Goal: Complete application form

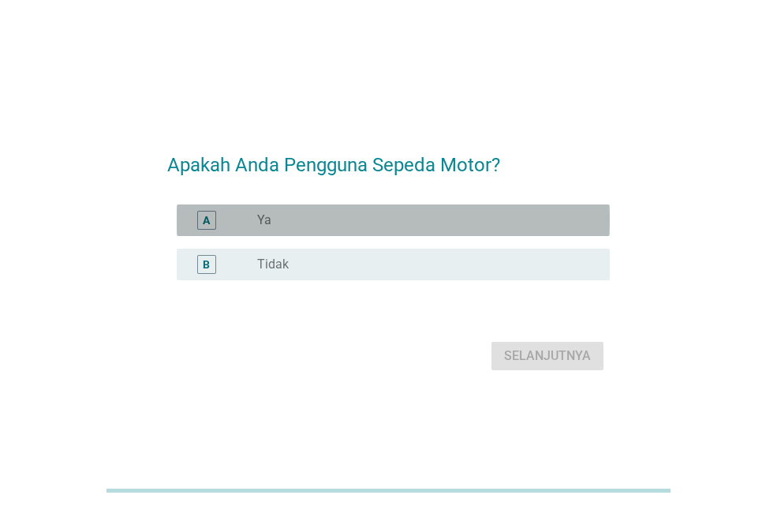
click at [354, 232] on div "A tombol radio tidak dicentang Ya" at bounding box center [393, 220] width 433 height 32
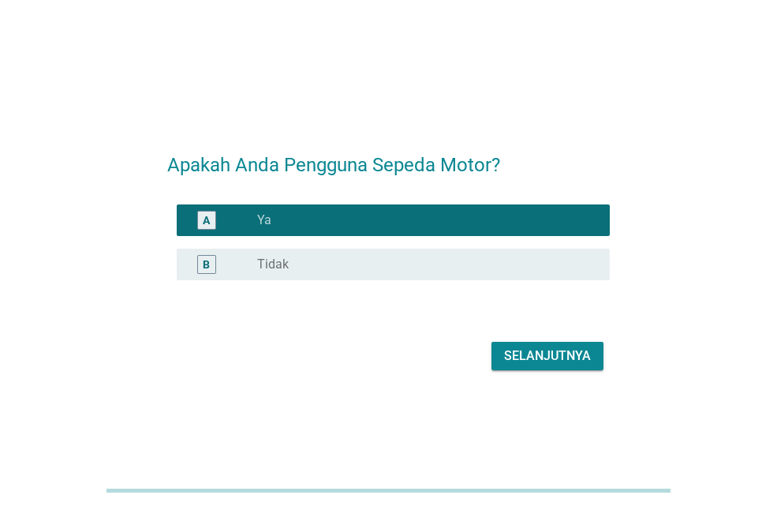
click at [561, 352] on font "Selanjutnya" at bounding box center [547, 355] width 87 height 15
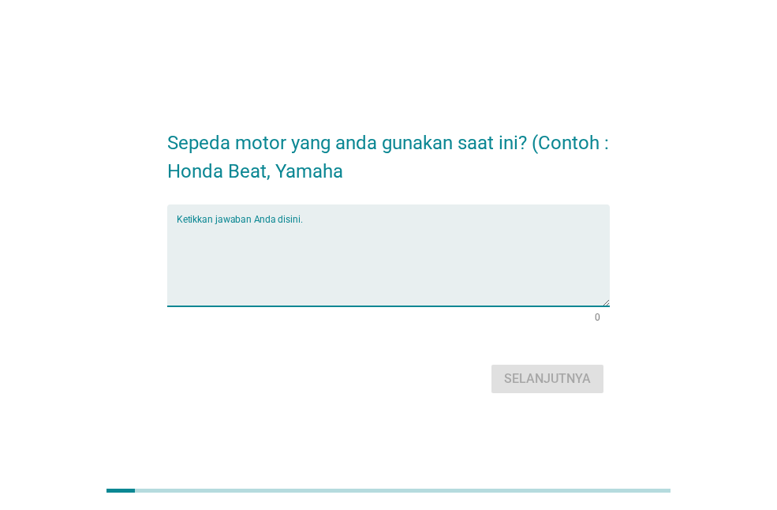
click at [352, 256] on textarea "Ketikkan jawaban Anda disini." at bounding box center [393, 264] width 433 height 83
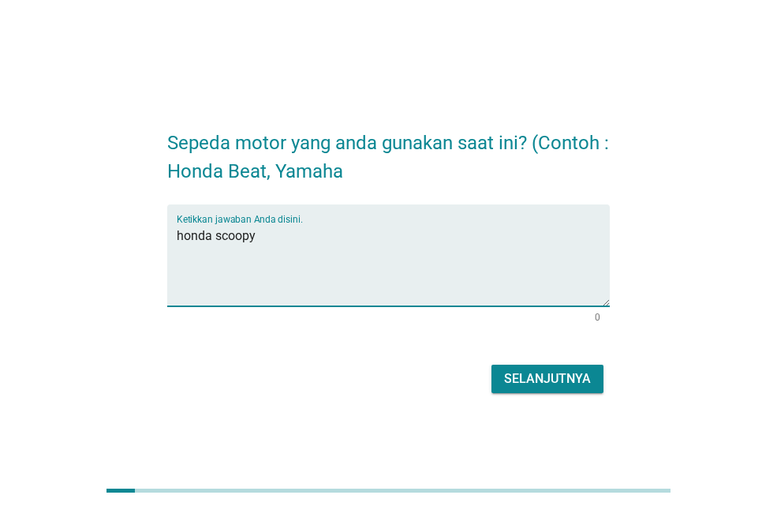
type textarea "honda scoopy"
click at [538, 379] on font "Selanjutnya" at bounding box center [547, 378] width 87 height 15
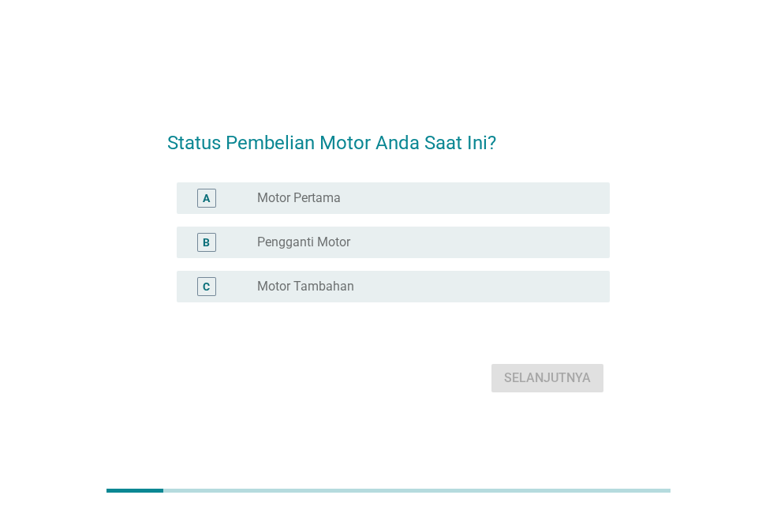
click at [346, 200] on div "tombol radio tidak dicentang Motor Pertama" at bounding box center [420, 198] width 327 height 16
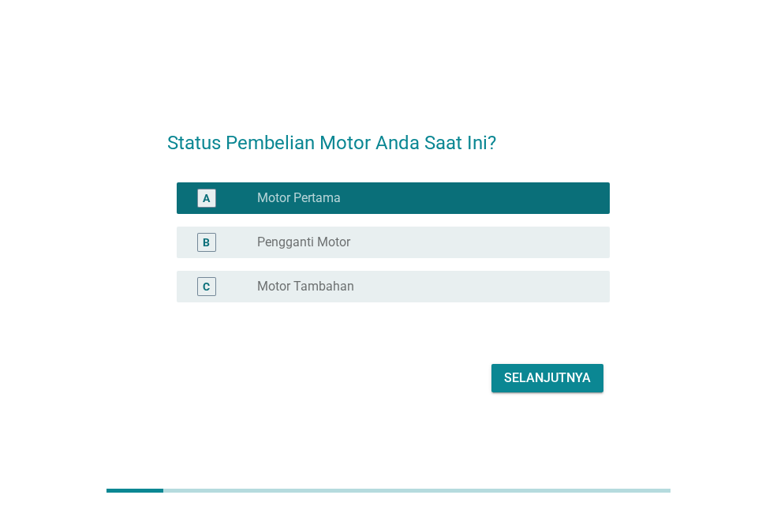
click at [531, 375] on font "Selanjutnya" at bounding box center [547, 377] width 87 height 15
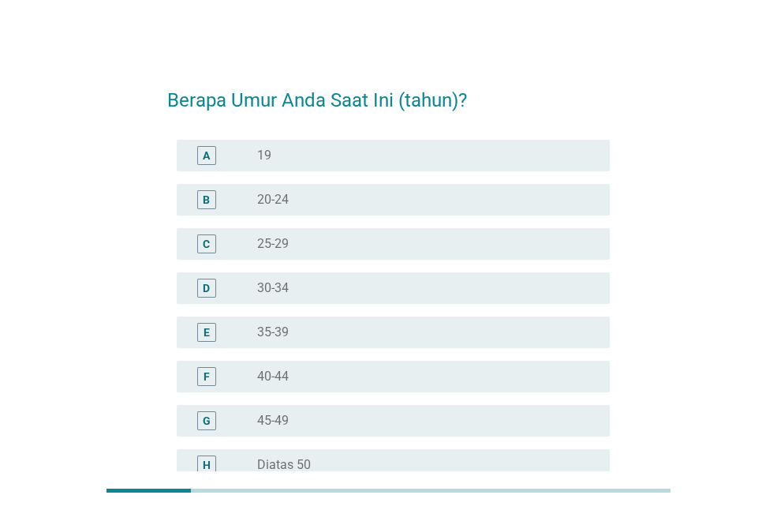
click at [329, 199] on div "tombol radio tidak dicentang 20-24" at bounding box center [420, 200] width 327 height 16
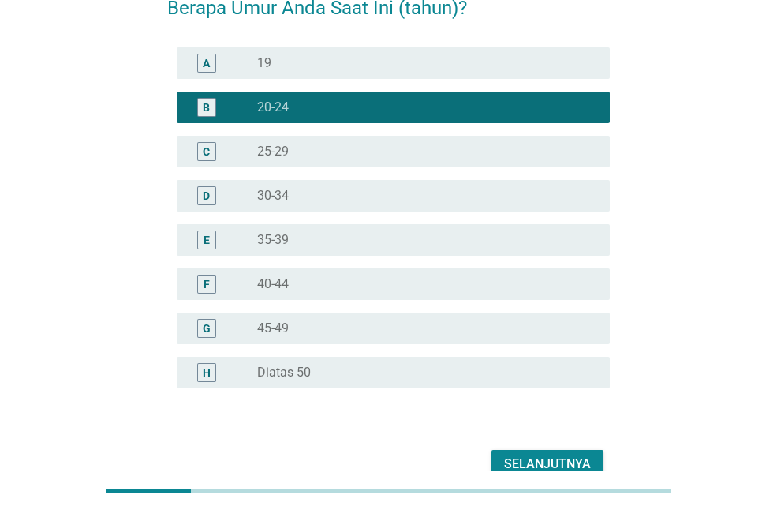
scroll to position [174, 0]
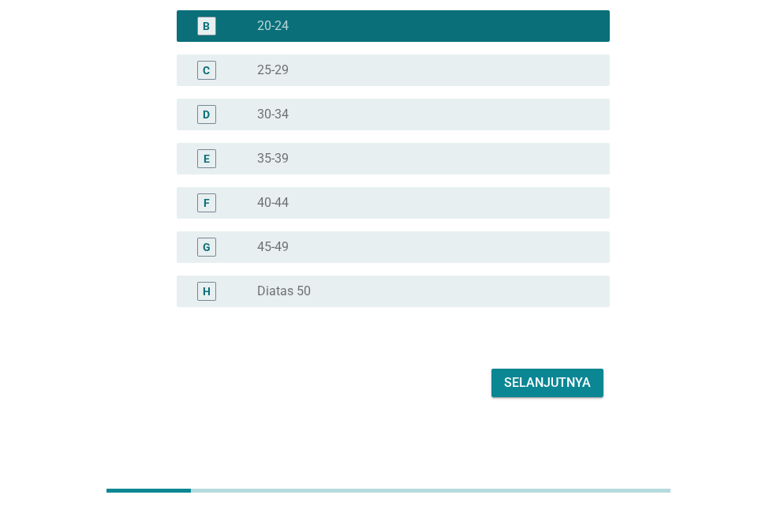
click at [541, 376] on font "Selanjutnya" at bounding box center [547, 382] width 87 height 15
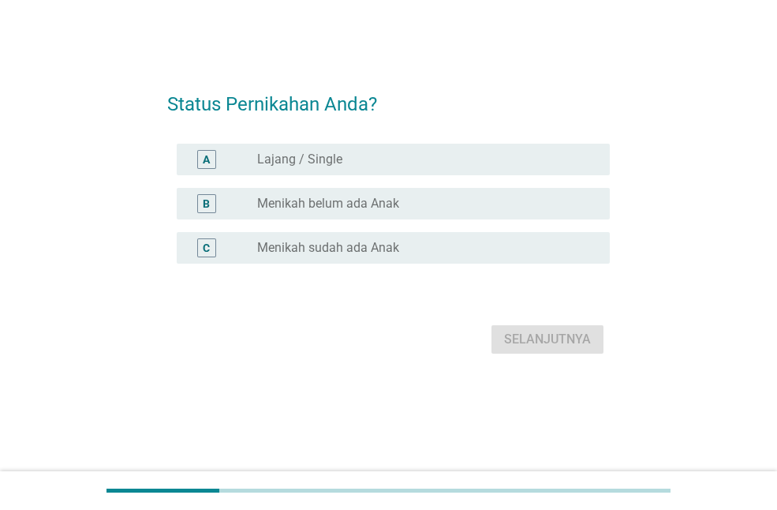
scroll to position [0, 0]
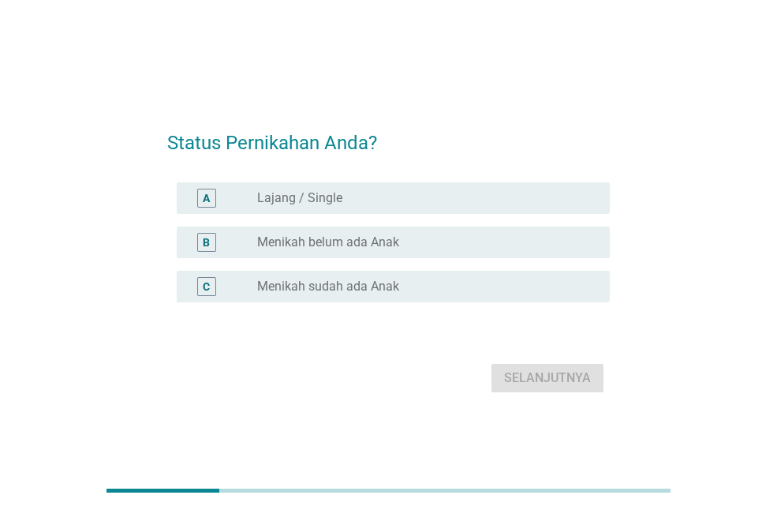
click at [229, 179] on div "A tombol radio tidak dicentang Lajang / Single" at bounding box center [388, 198] width 443 height 44
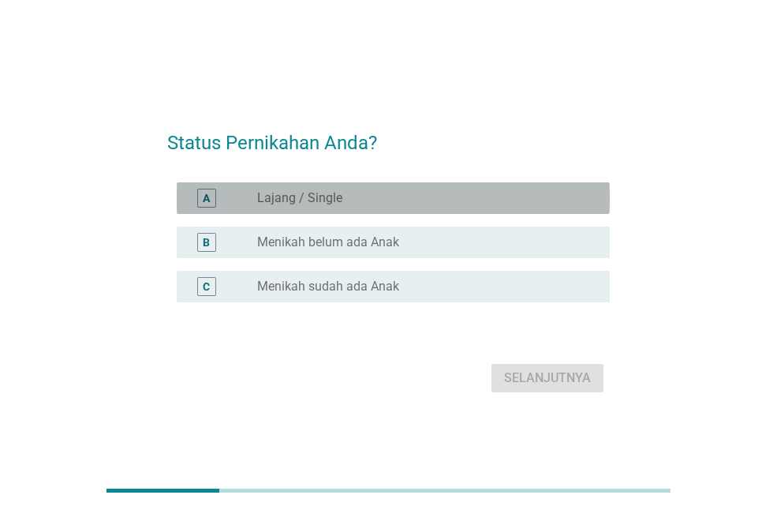
click at [247, 192] on div "A" at bounding box center [223, 198] width 68 height 19
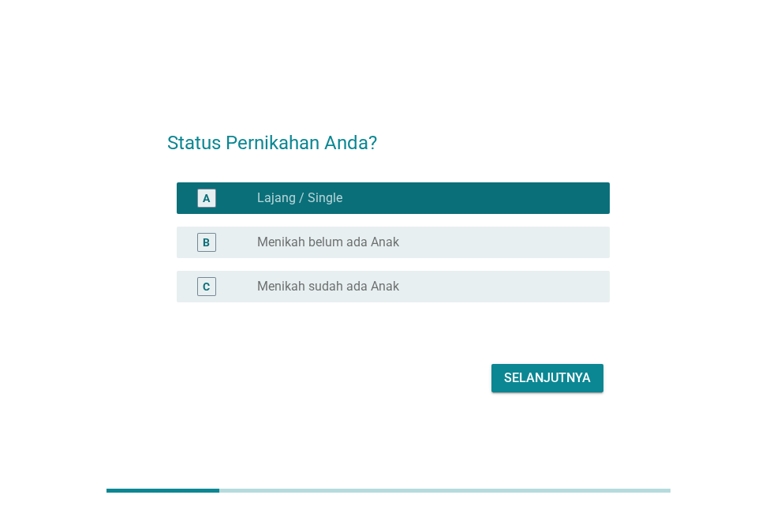
click at [522, 376] on font "Selanjutnya" at bounding box center [547, 377] width 87 height 15
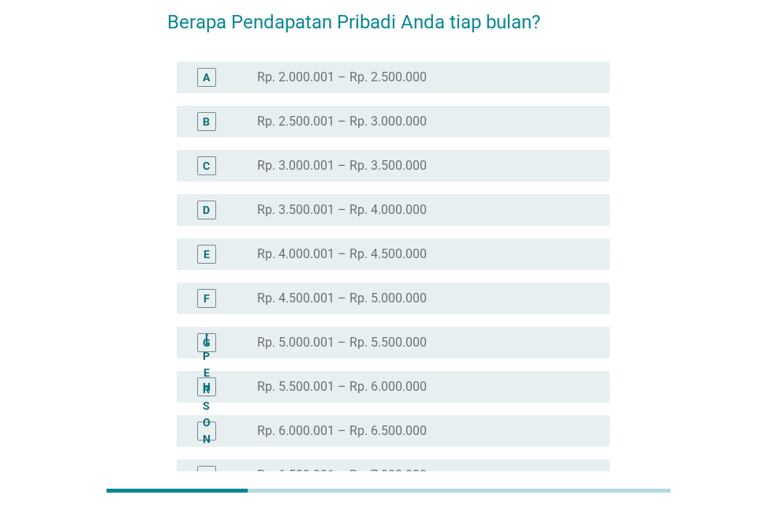
scroll to position [79, 0]
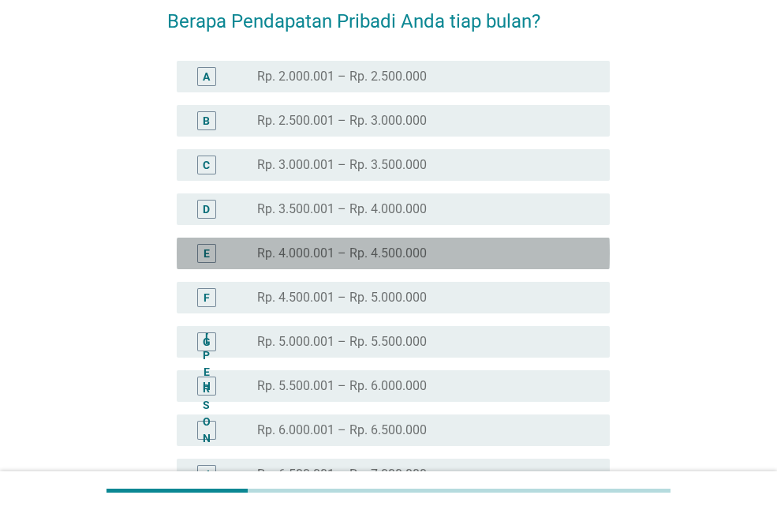
click at [371, 254] on font "Rp. 4.000.001 – Rp. 4.500.000" at bounding box center [342, 252] width 170 height 15
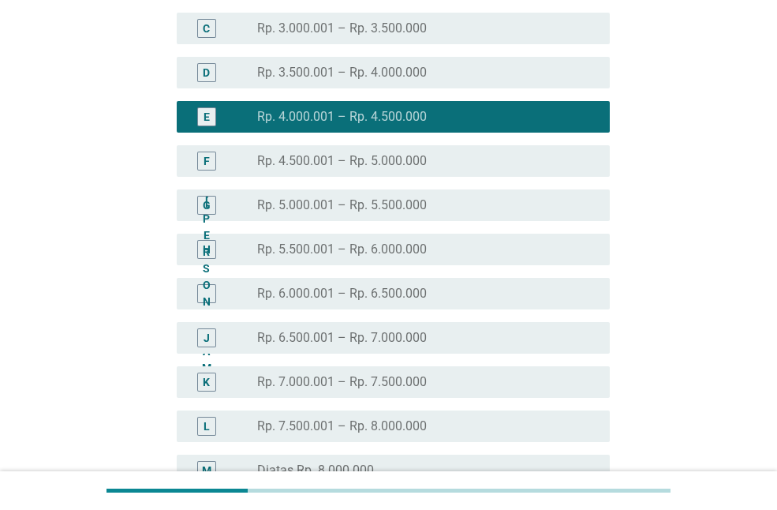
scroll to position [395, 0]
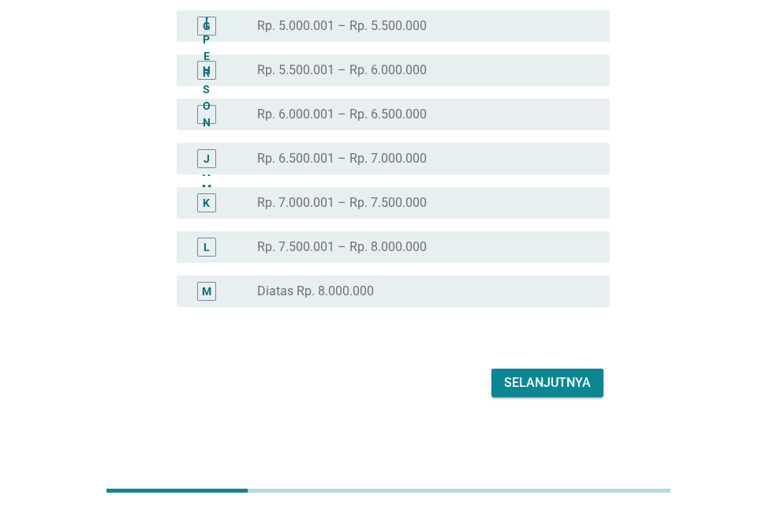
click at [523, 379] on font "Selanjutnya" at bounding box center [547, 382] width 87 height 15
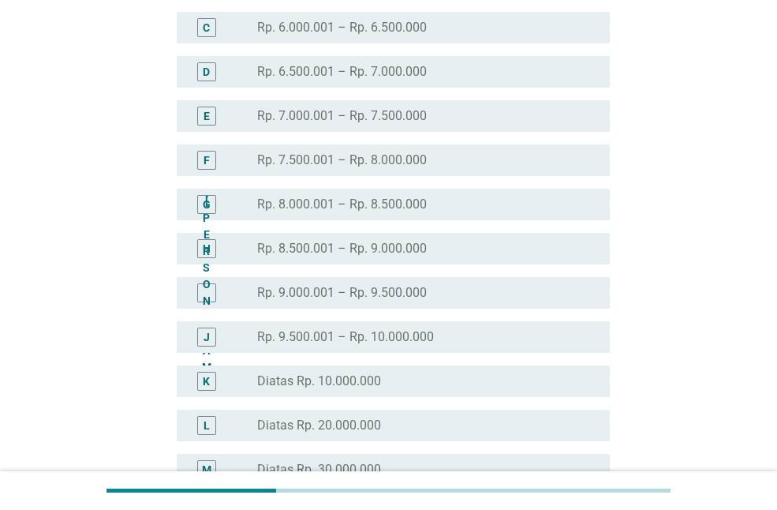
scroll to position [237, 0]
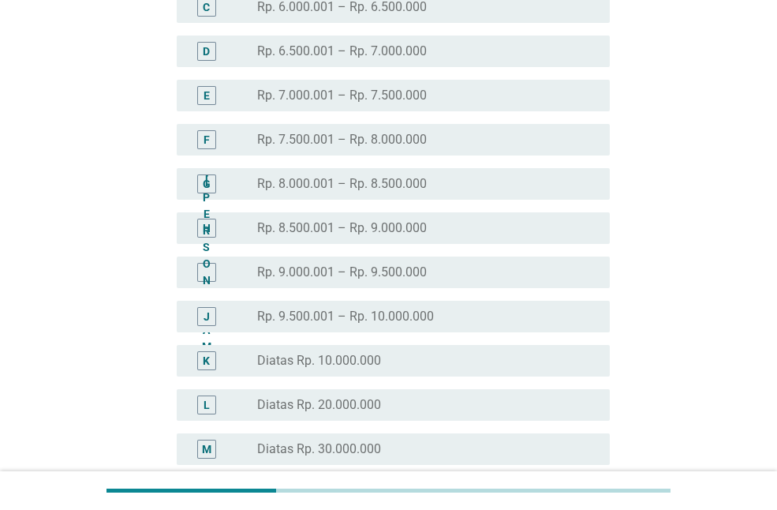
click at [393, 356] on div "tombol radio tidak dicentang Diatas Rp. 10.000.000" at bounding box center [420, 361] width 327 height 16
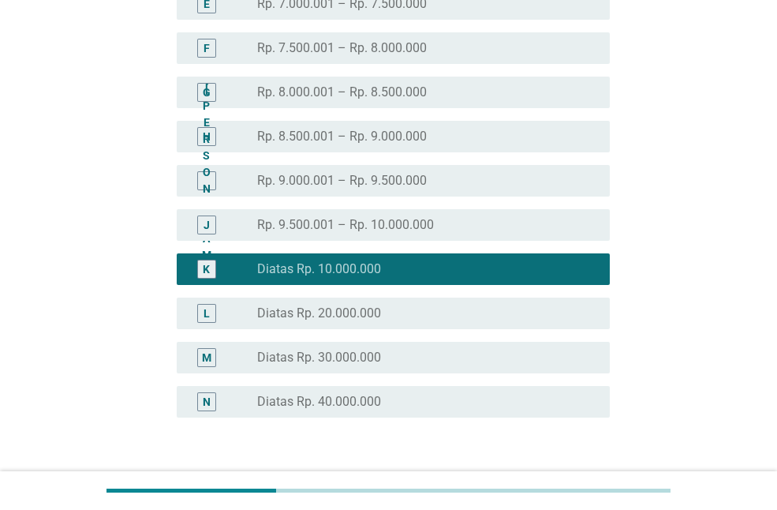
scroll to position [439, 0]
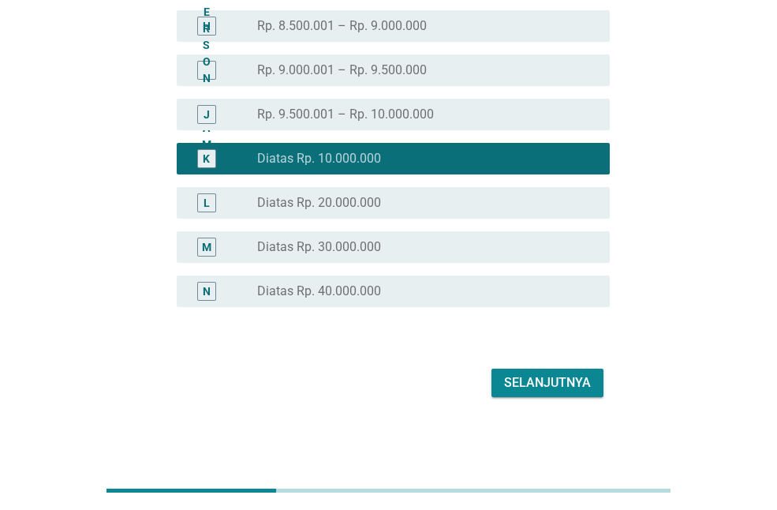
click at [553, 382] on font "Selanjutnya" at bounding box center [547, 382] width 87 height 15
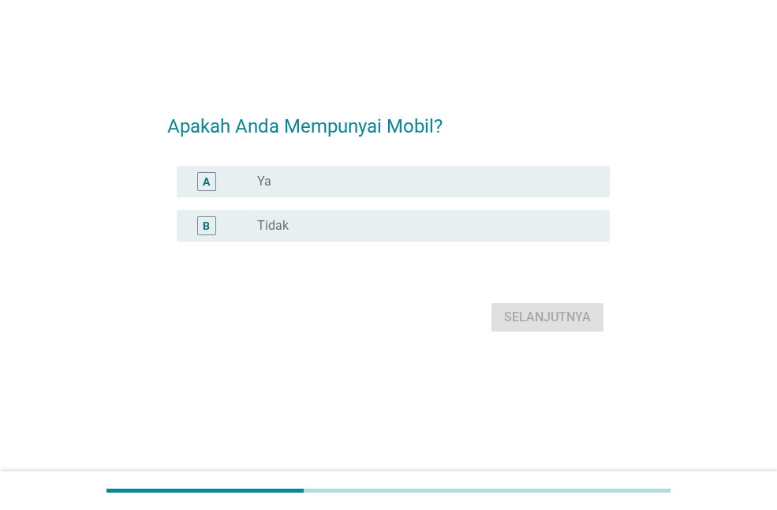
scroll to position [0, 0]
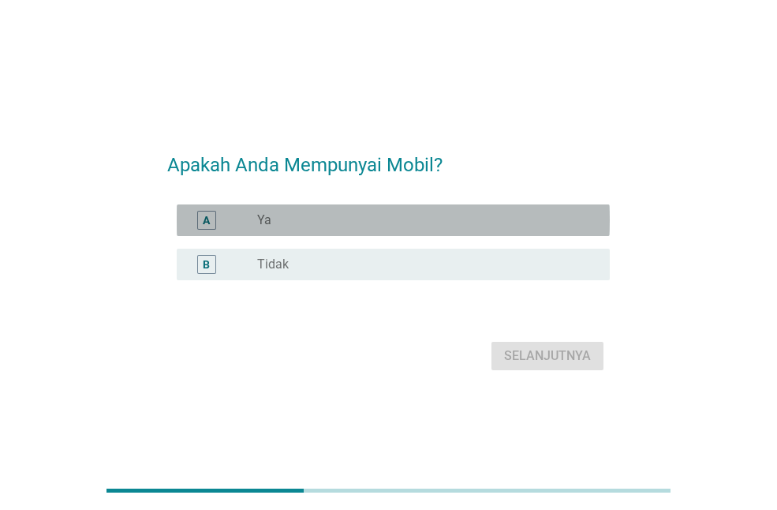
click at [323, 225] on div "tombol radio tidak dicentang Ya" at bounding box center [420, 220] width 327 height 16
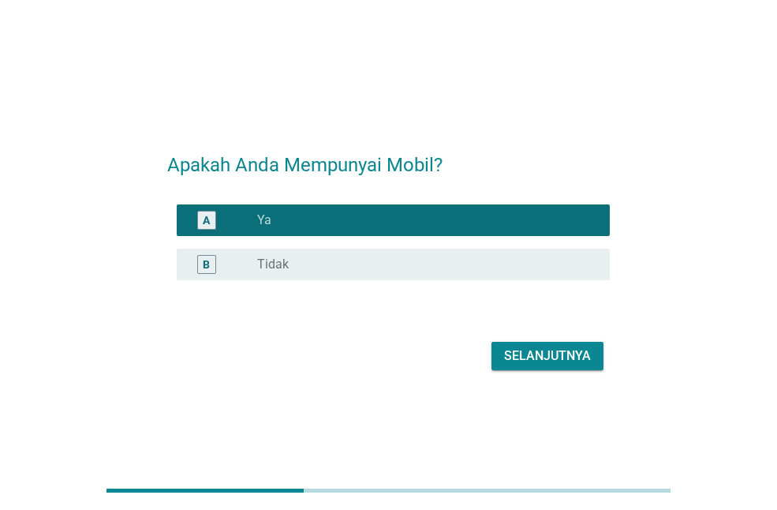
click at [569, 364] on font "Selanjutnya" at bounding box center [547, 355] width 87 height 19
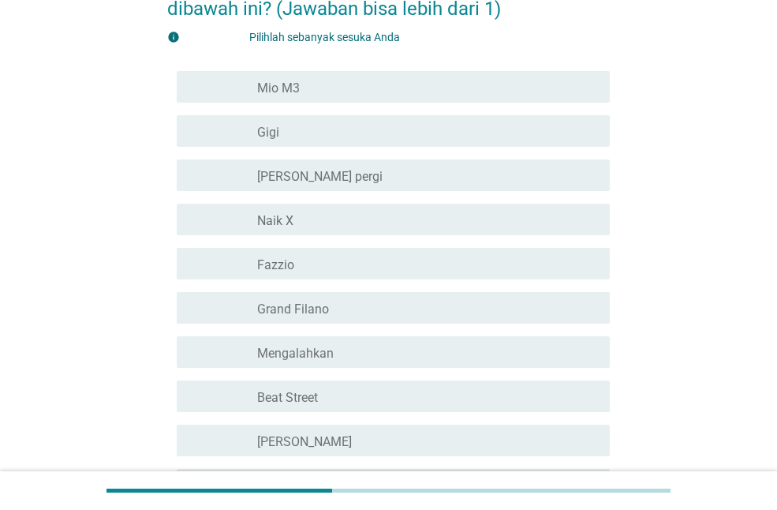
scroll to position [237, 0]
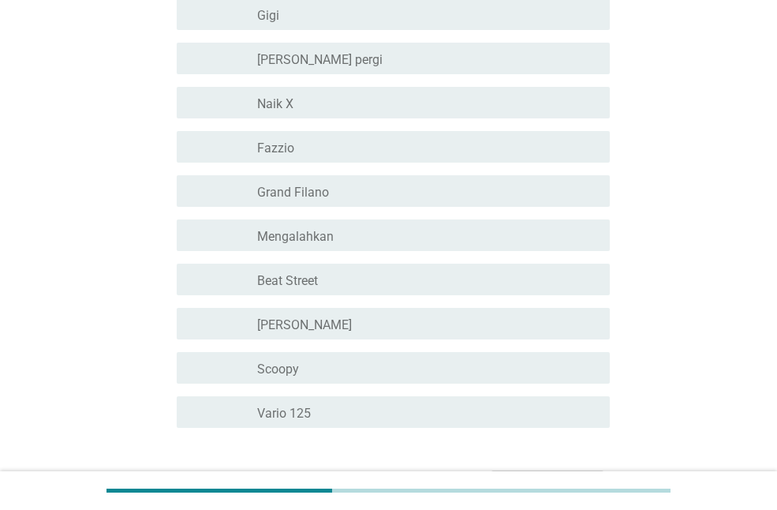
click at [361, 160] on div "memeriksa garis besar kotak centang kosong Fazzio" at bounding box center [393, 147] width 433 height 32
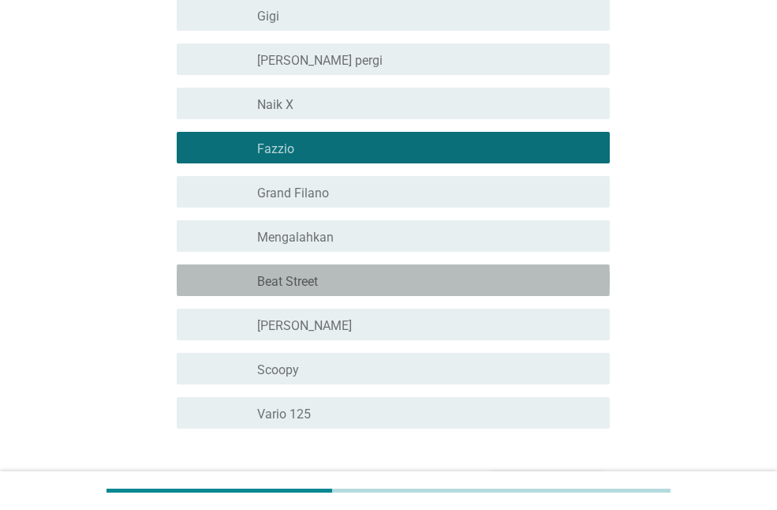
click at [339, 293] on div "memeriksa garis besar kotak centang kosong Beat Street" at bounding box center [393, 280] width 433 height 32
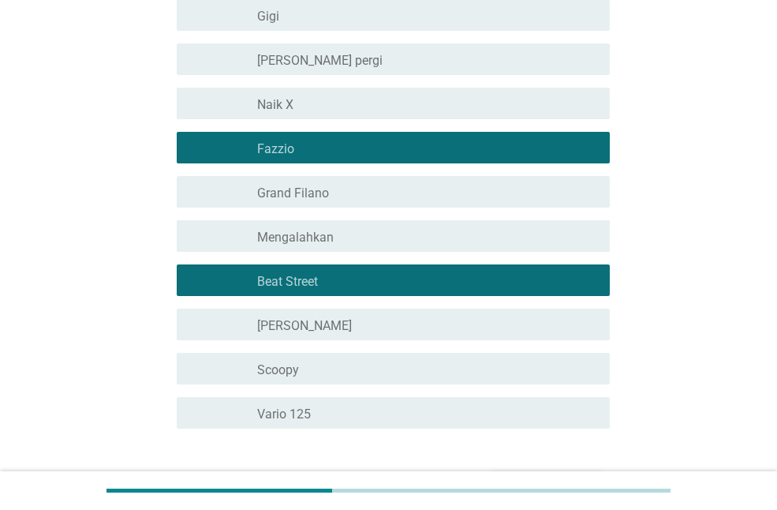
click at [325, 365] on div "garis besar kotak centang kosong Scoopy" at bounding box center [427, 368] width 340 height 19
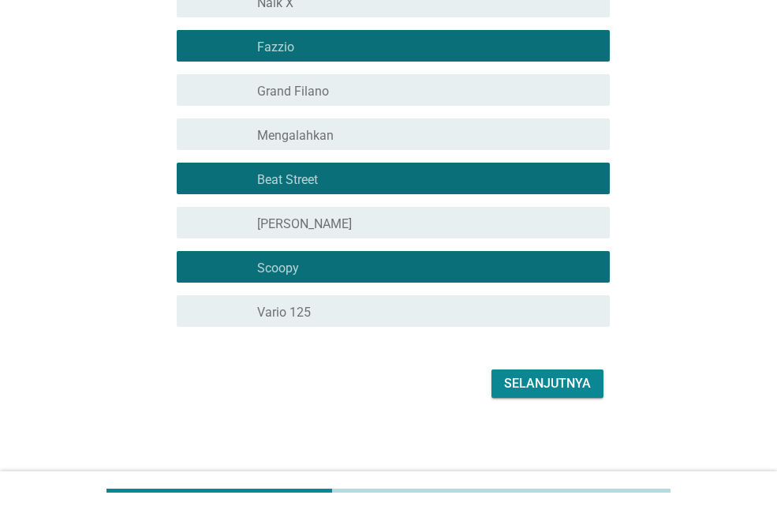
scroll to position [339, 0]
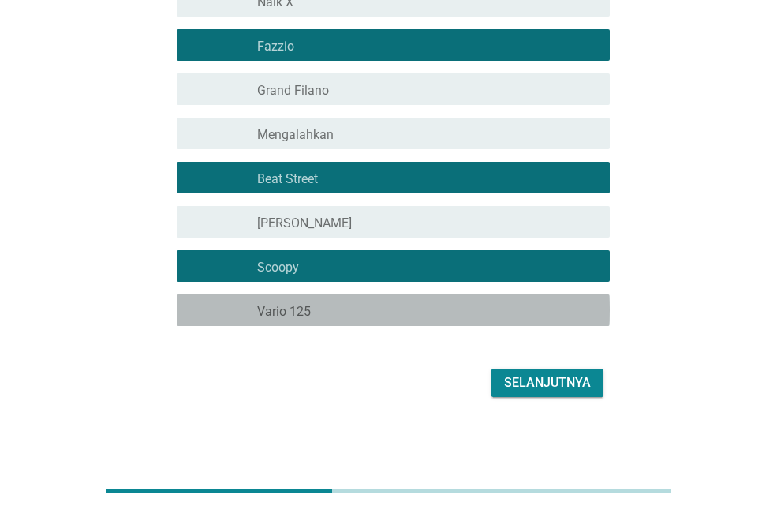
click at [338, 312] on div "garis besar kotak centang kosong Vario 125" at bounding box center [427, 310] width 340 height 19
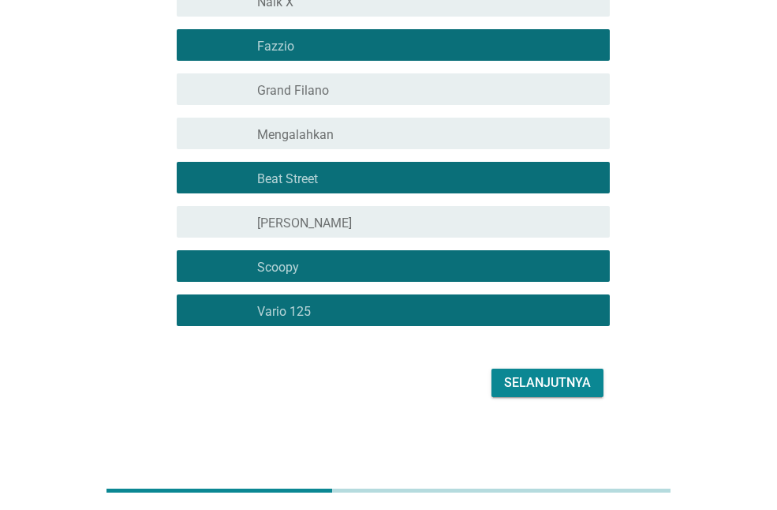
scroll to position [181, 0]
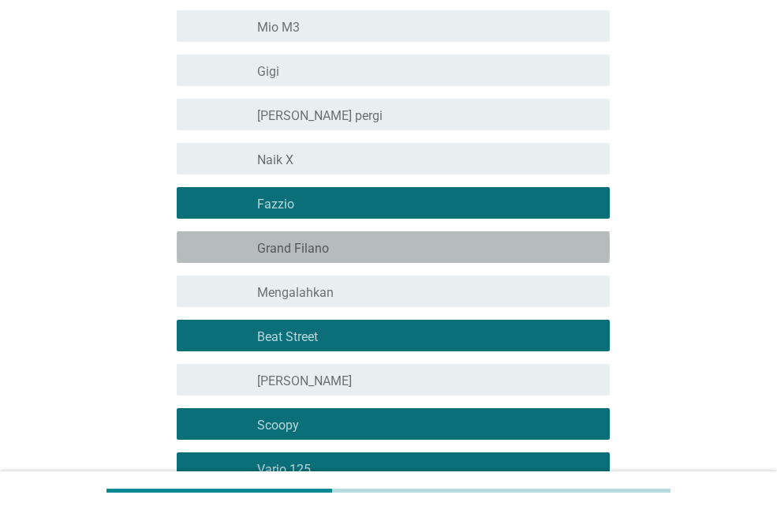
click at [352, 250] on div "garis besar kotak centang kosong Grand Filano" at bounding box center [427, 247] width 340 height 19
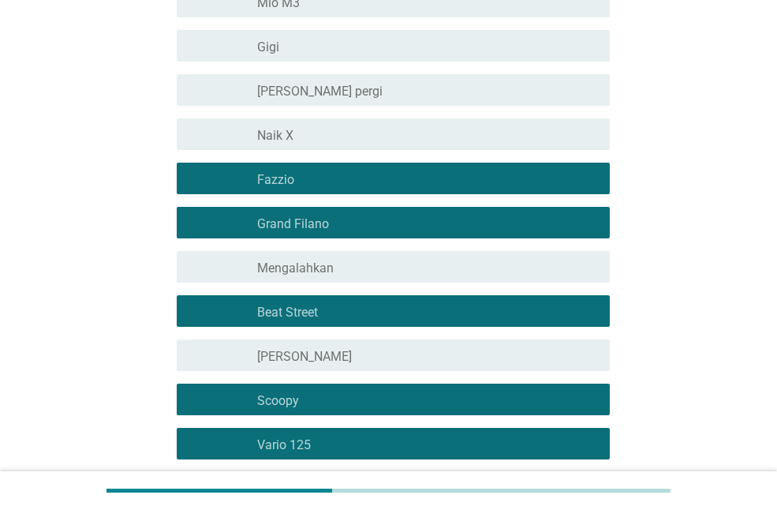
scroll to position [339, 0]
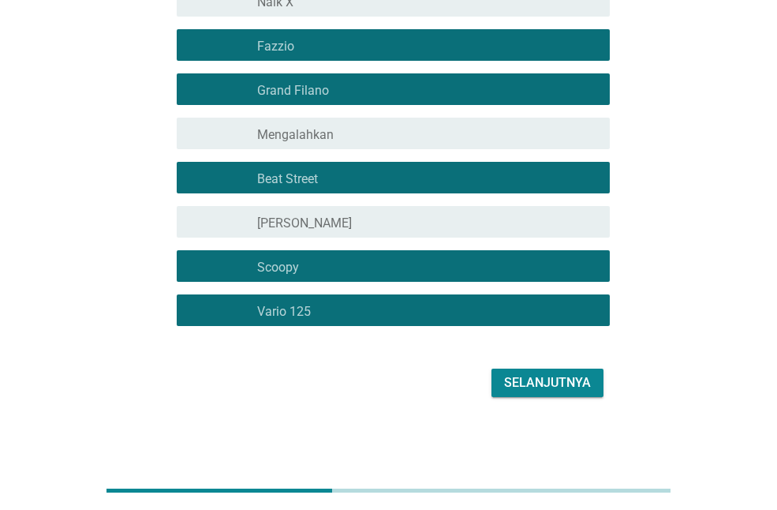
click at [507, 384] on font "Selanjutnya" at bounding box center [547, 382] width 87 height 15
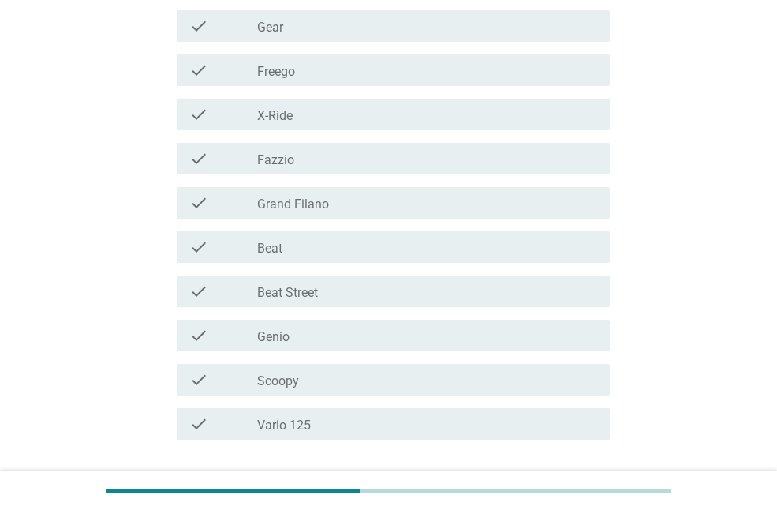
scroll to position [0, 0]
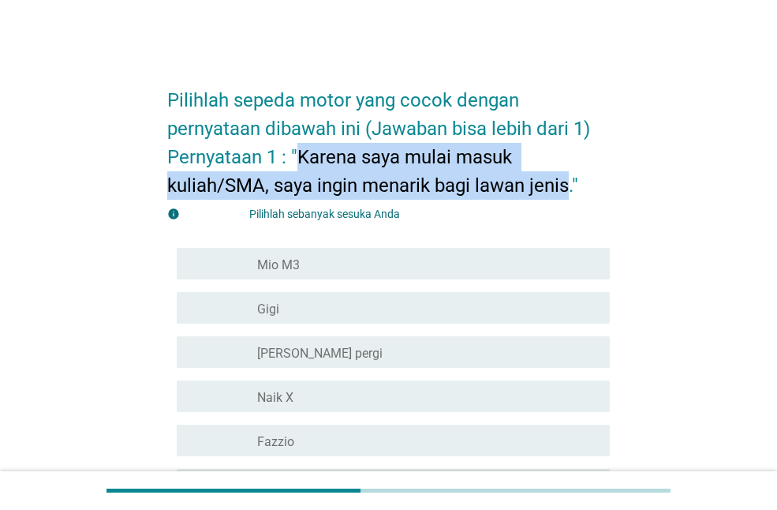
drag, startPoint x: 298, startPoint y: 157, endPoint x: 563, endPoint y: 190, distance: 267.2
click at [567, 189] on font "Pilihlah sepeda motor yang cocok dengan pernyataan dibawah ini (Jawaban bisa le…" at bounding box center [381, 142] width 428 height 107
copy font "Karena saya mulai masuk kuliah/SMA, saya ingin menarik bagi lawan jenis"
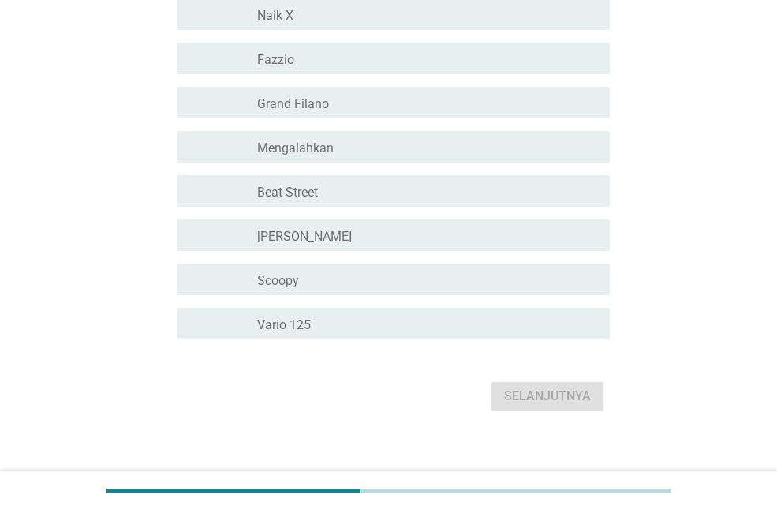
scroll to position [395, 0]
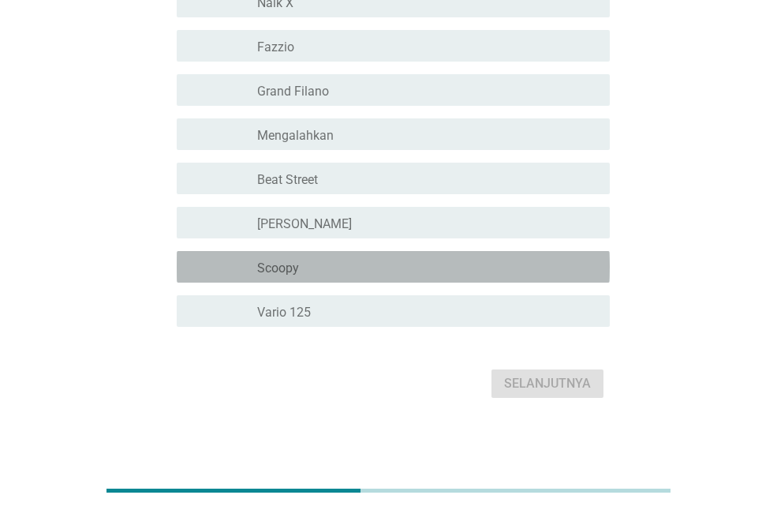
click at [346, 275] on div "garis besar kotak centang kosong Scoopy" at bounding box center [427, 266] width 340 height 19
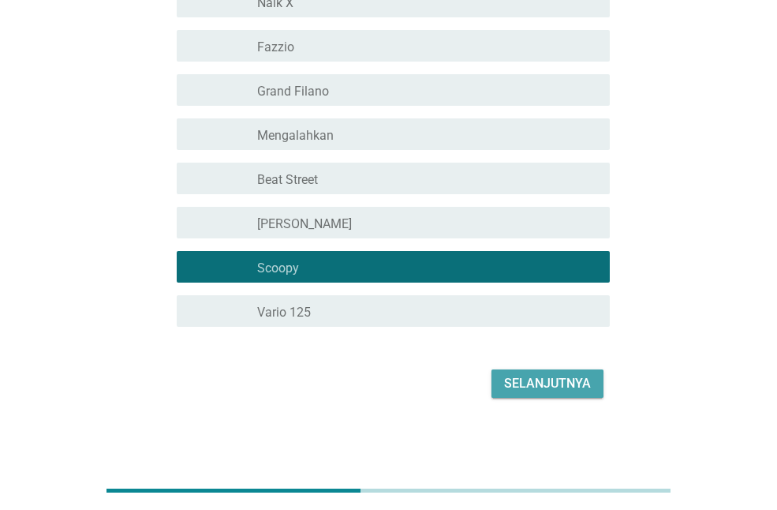
click at [534, 385] on font "Selanjutnya" at bounding box center [547, 383] width 87 height 15
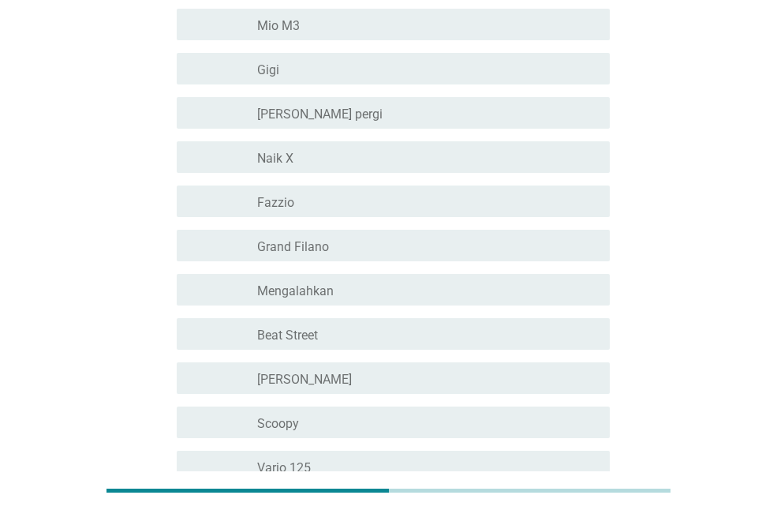
scroll to position [266, 0]
click at [314, 36] on div "memeriksa garis besar kotak centang kosong Mio M3" at bounding box center [393, 26] width 433 height 32
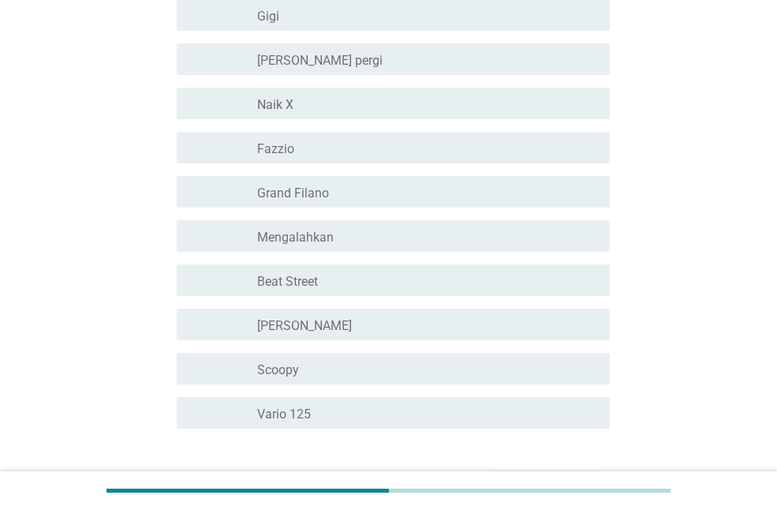
scroll to position [345, 0]
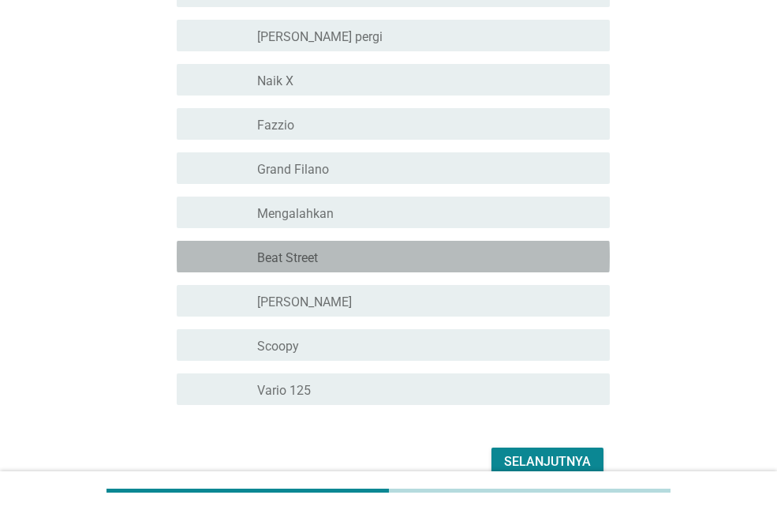
click at [344, 260] on div "garis besar kotak centang kosong Beat Street" at bounding box center [427, 256] width 340 height 19
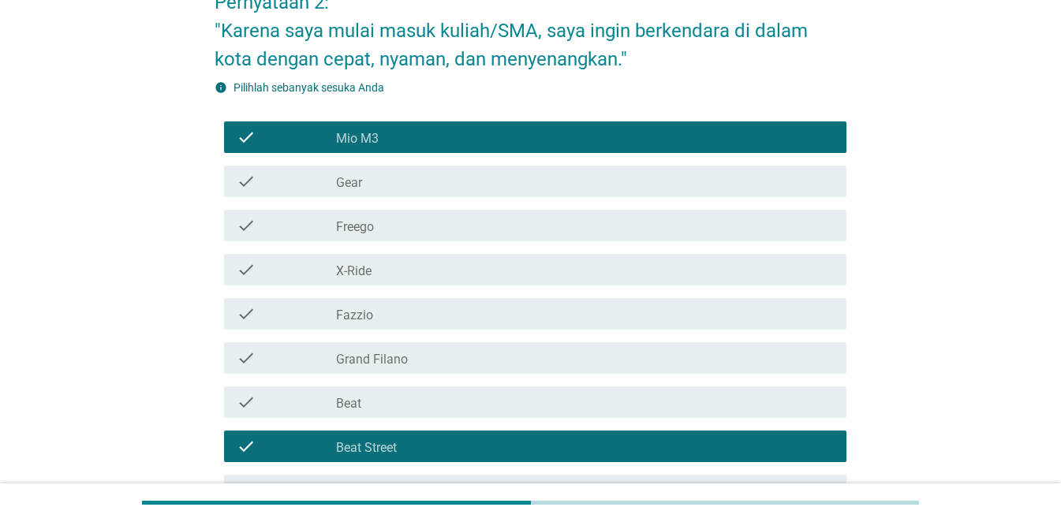
scroll to position [158, 0]
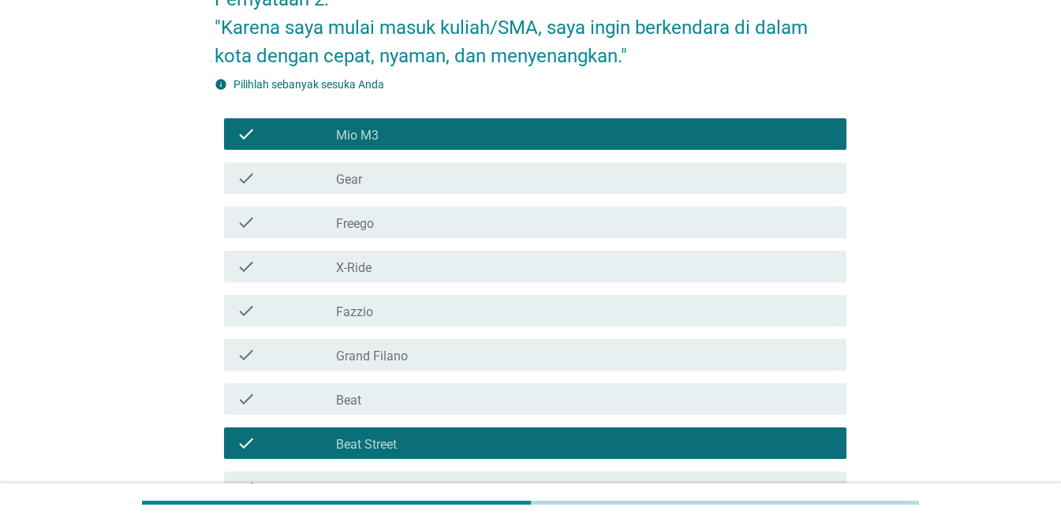
click at [369, 123] on div "check check_box_outline_blank Mio M3" at bounding box center [535, 134] width 623 height 32
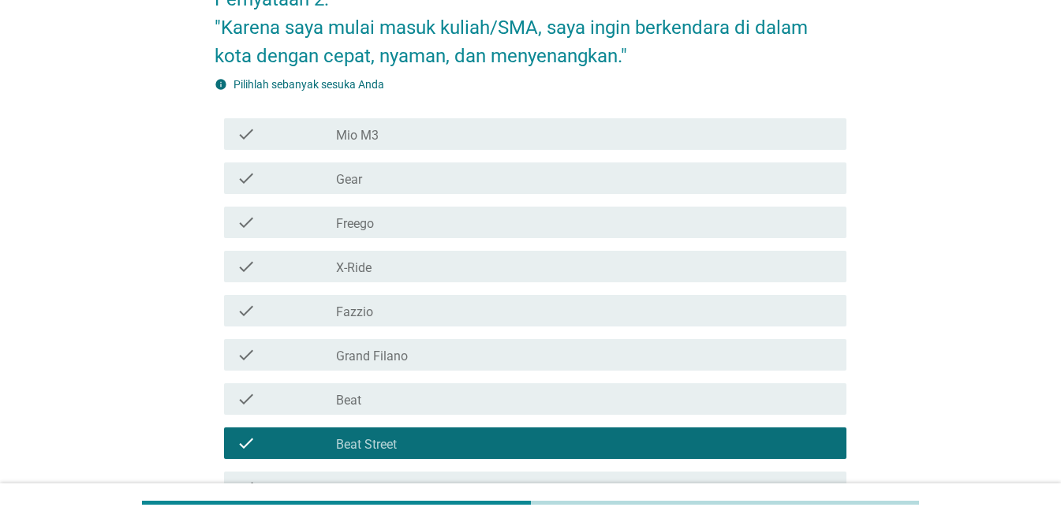
click at [328, 430] on div "check check_box_outline_blank Beat Street" at bounding box center [535, 444] width 623 height 32
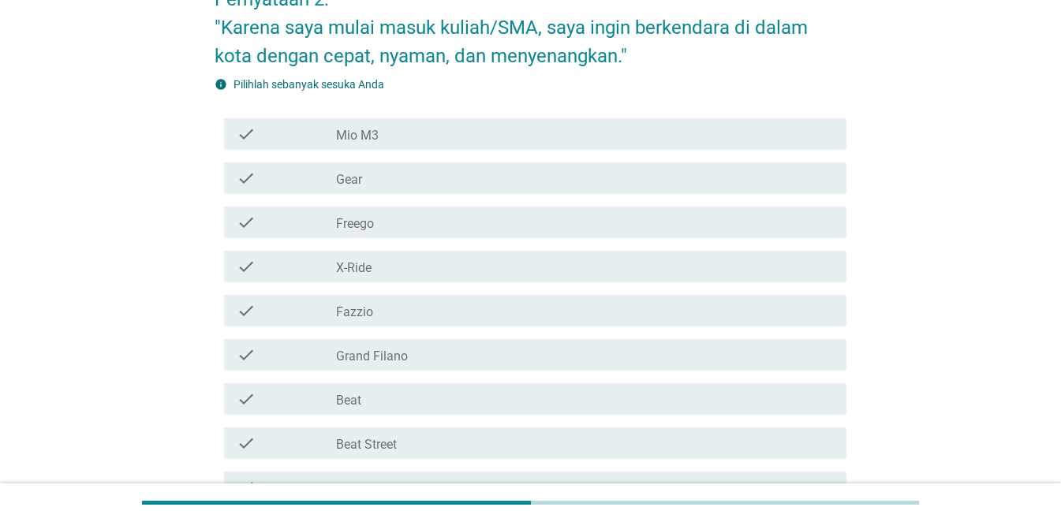
click at [426, 324] on div "check check_box_outline_blank Fazzio" at bounding box center [535, 311] width 623 height 32
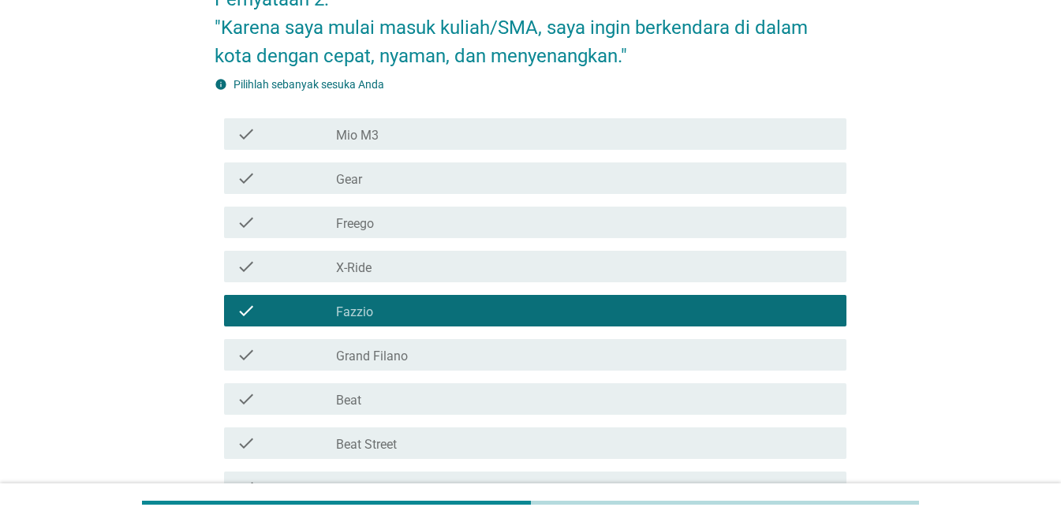
click at [429, 320] on div "check check_box_outline_blank Fazzio" at bounding box center [535, 311] width 623 height 32
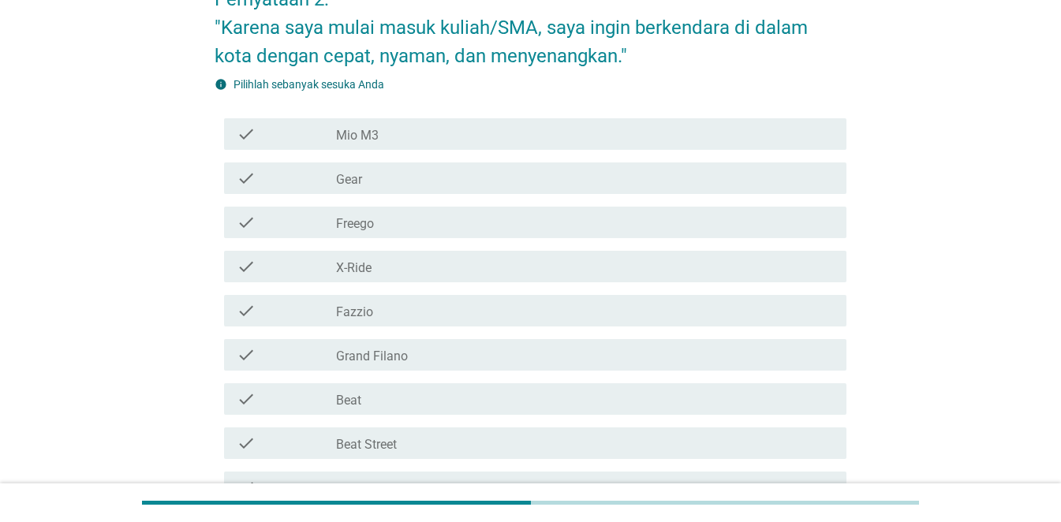
click at [427, 361] on div "check_box_outline_blank Grand Filano" at bounding box center [585, 355] width 498 height 19
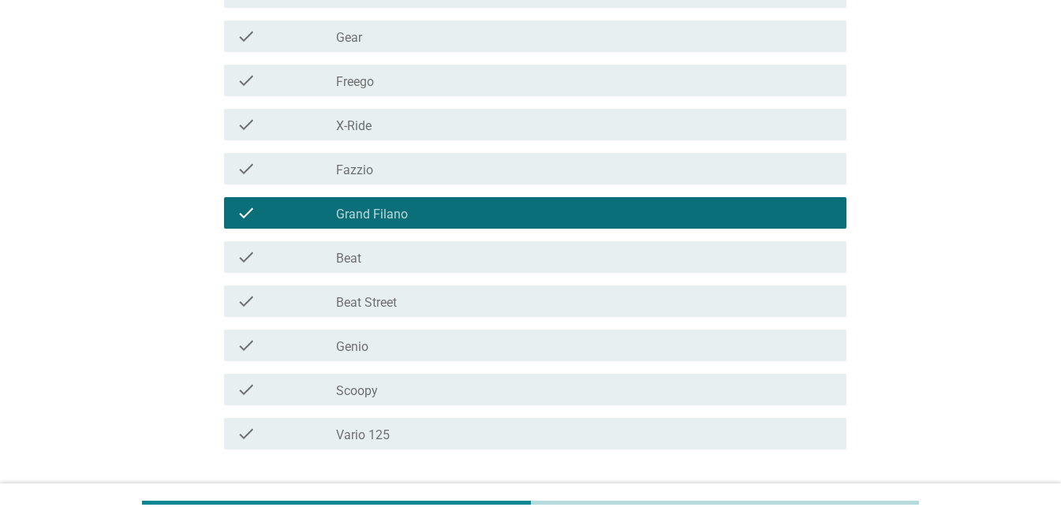
scroll to position [316, 0]
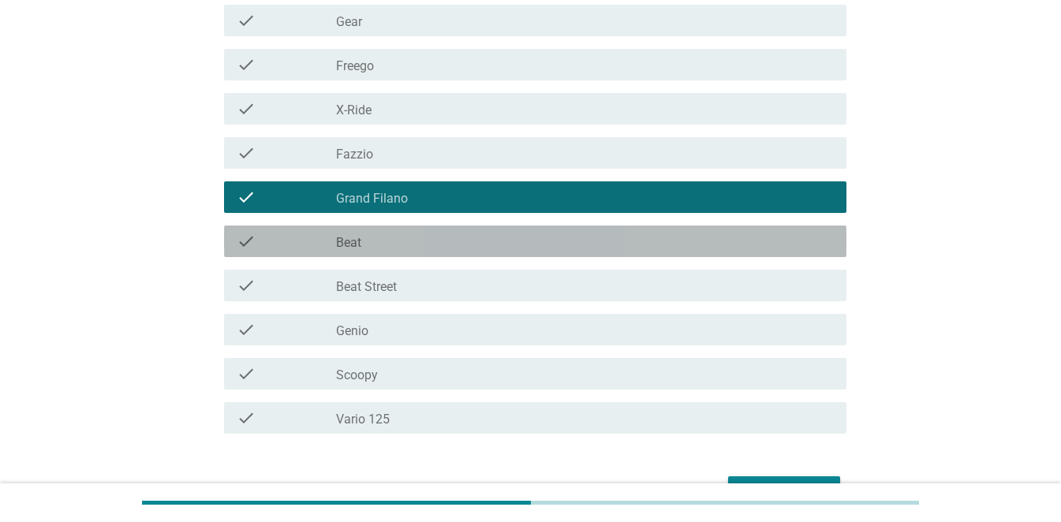
drag, startPoint x: 399, startPoint y: 239, endPoint x: 407, endPoint y: 256, distance: 19.1
click at [399, 239] on div "check_box_outline_blank Beat" at bounding box center [585, 241] width 498 height 19
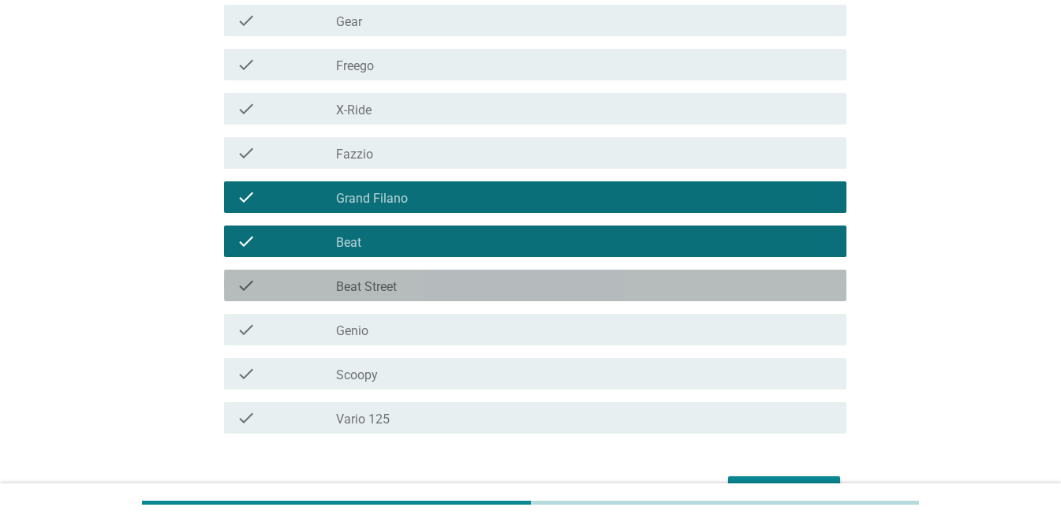
click at [413, 284] on div "check_box_outline_blank Beat Street" at bounding box center [585, 285] width 498 height 19
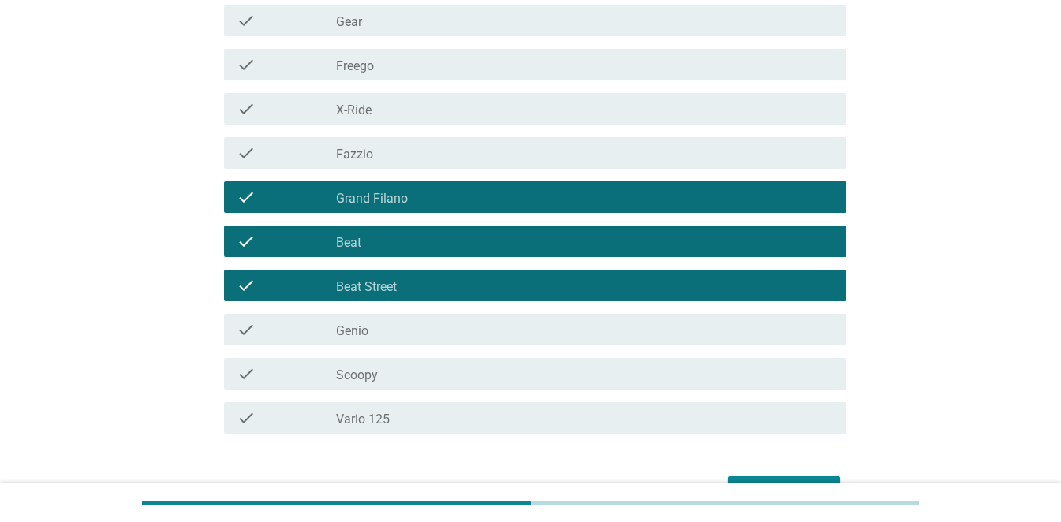
click at [412, 369] on div "check_box_outline_blank Scoopy" at bounding box center [585, 374] width 498 height 19
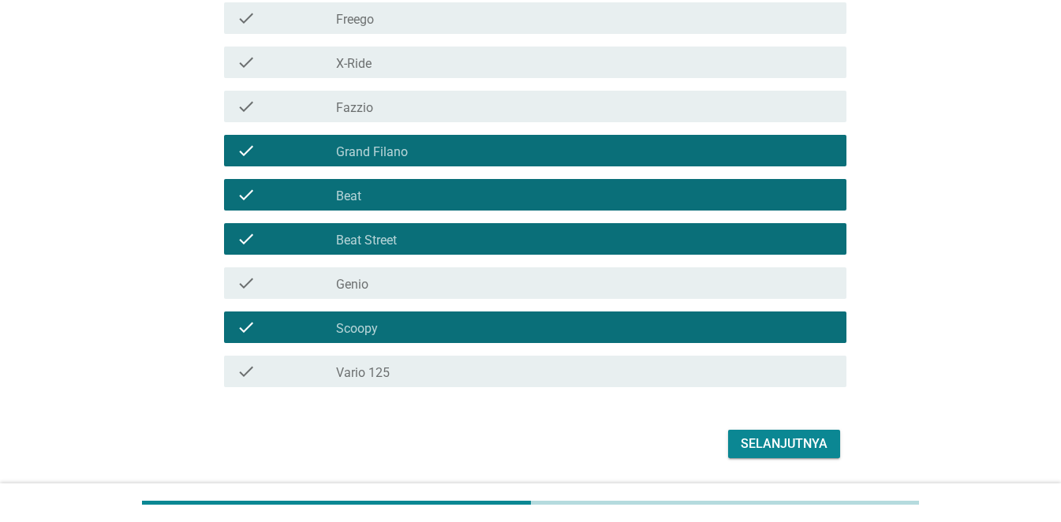
scroll to position [411, 0]
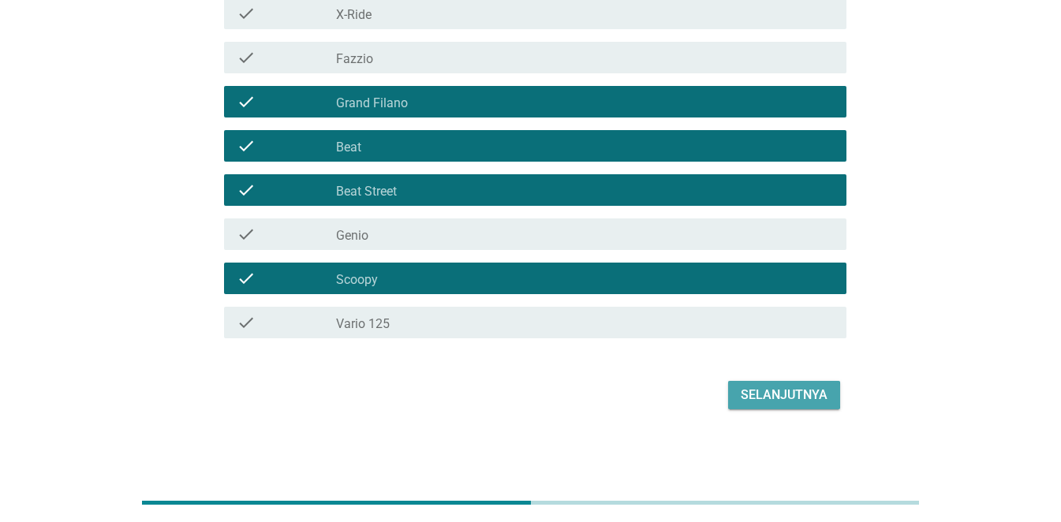
click at [777, 381] on button "Selanjutnya" at bounding box center [784, 395] width 112 height 28
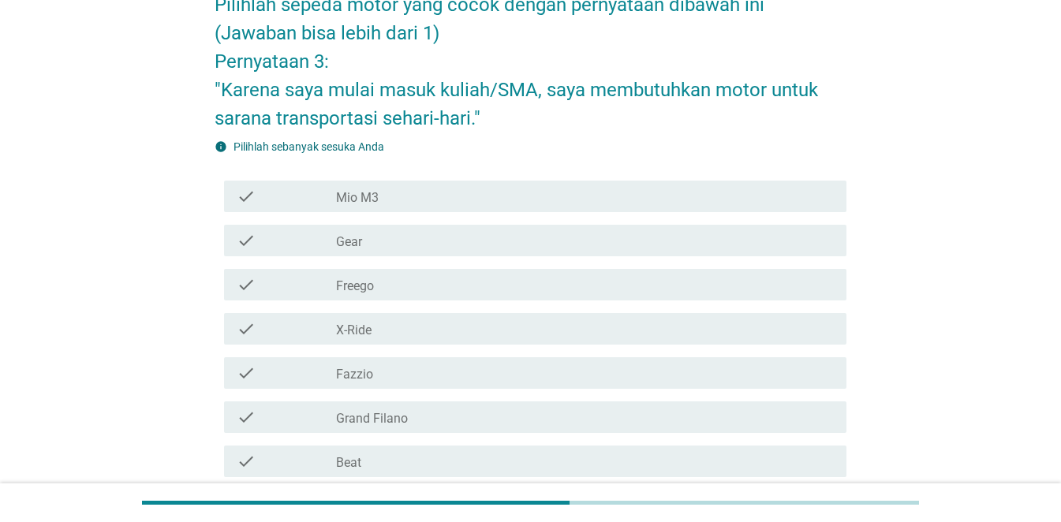
scroll to position [237, 0]
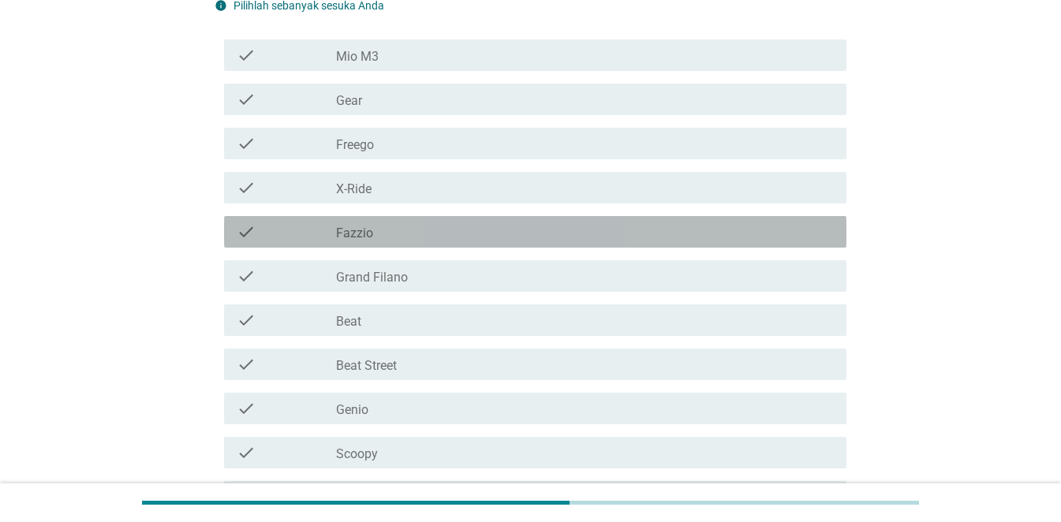
click at [391, 234] on div "check_box_outline_blank Fazzio" at bounding box center [585, 232] width 498 height 19
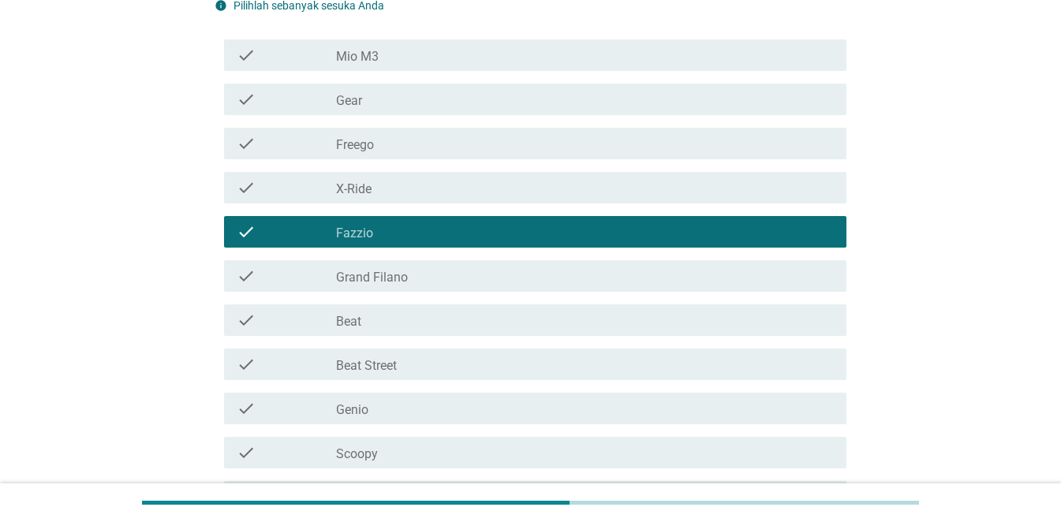
click at [406, 279] on label "Grand Filano" at bounding box center [372, 278] width 72 height 16
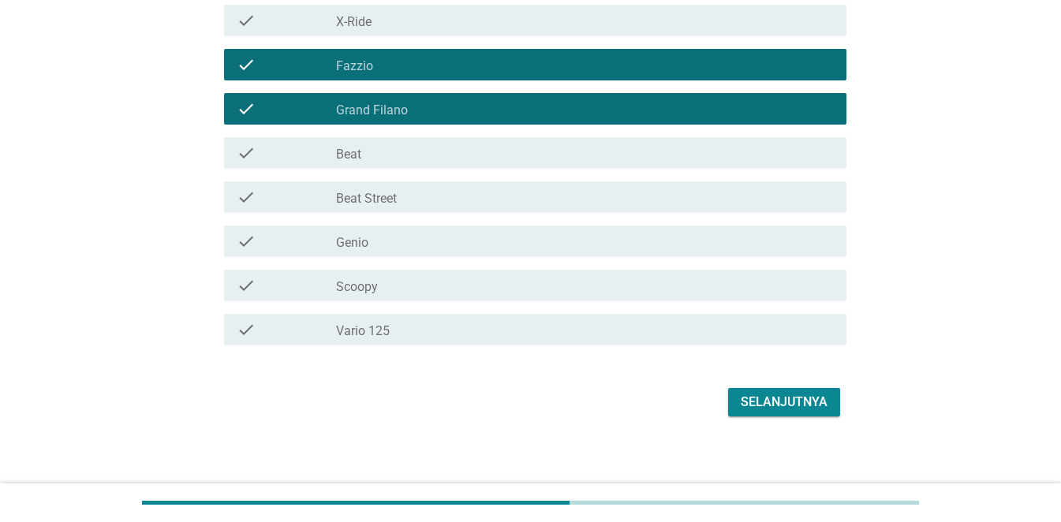
scroll to position [411, 0]
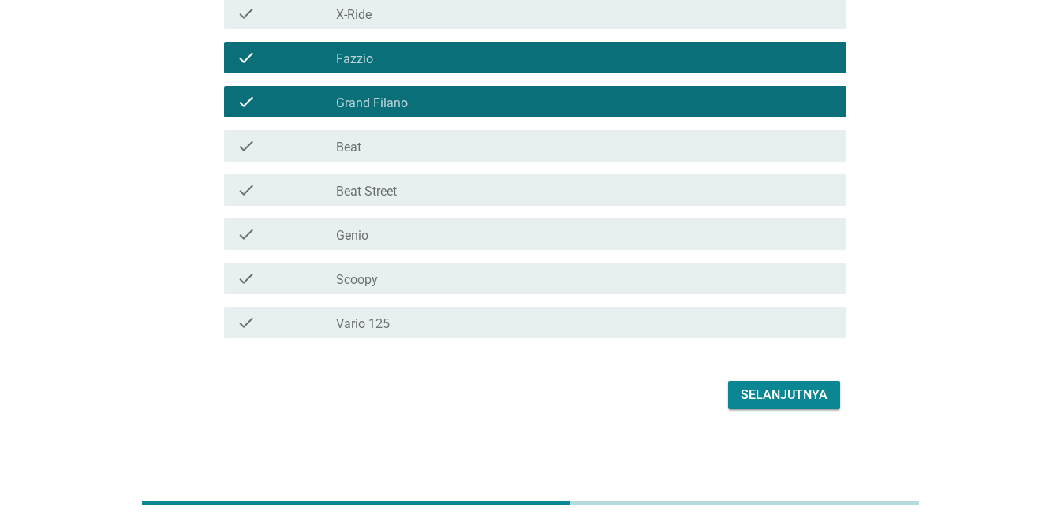
click at [435, 289] on div "check check_box_outline_blank Scoopy" at bounding box center [535, 279] width 623 height 32
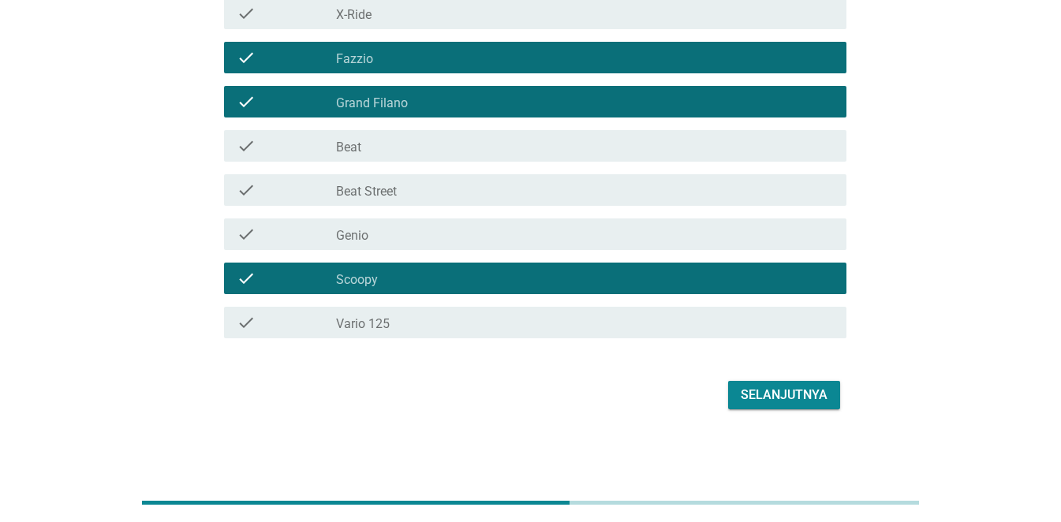
click at [777, 392] on div "Selanjutnya" at bounding box center [784, 395] width 87 height 19
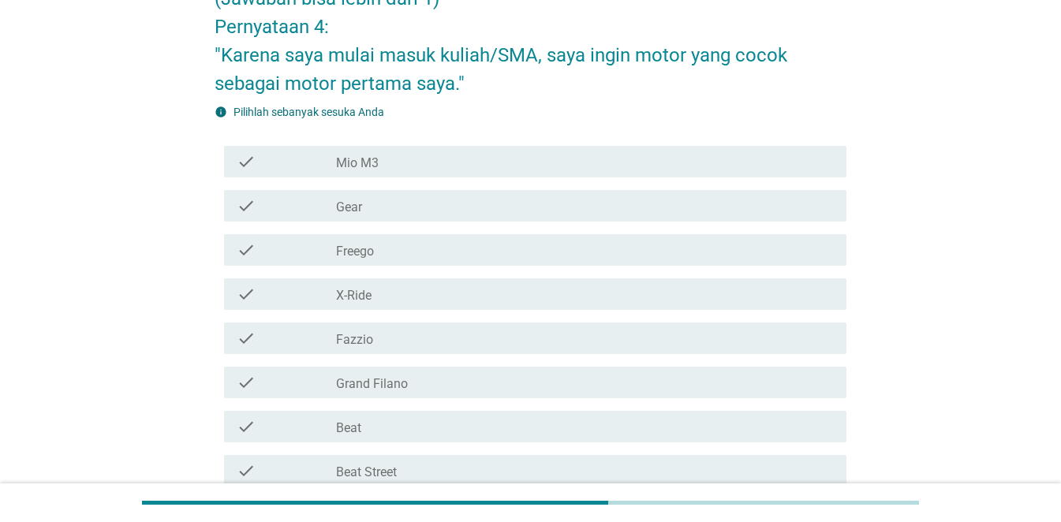
scroll to position [158, 0]
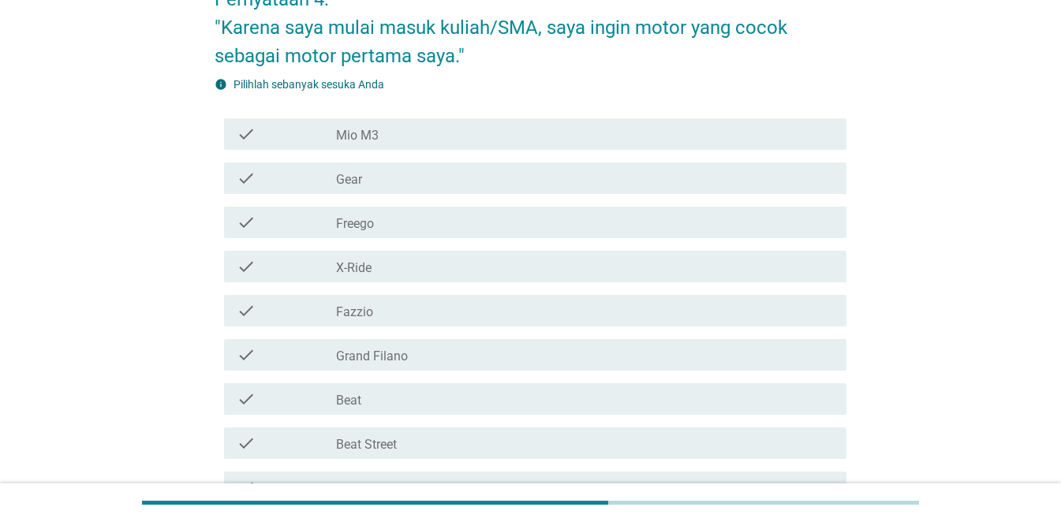
click at [407, 269] on div "check_box_outline_blank X-Ride" at bounding box center [585, 266] width 498 height 19
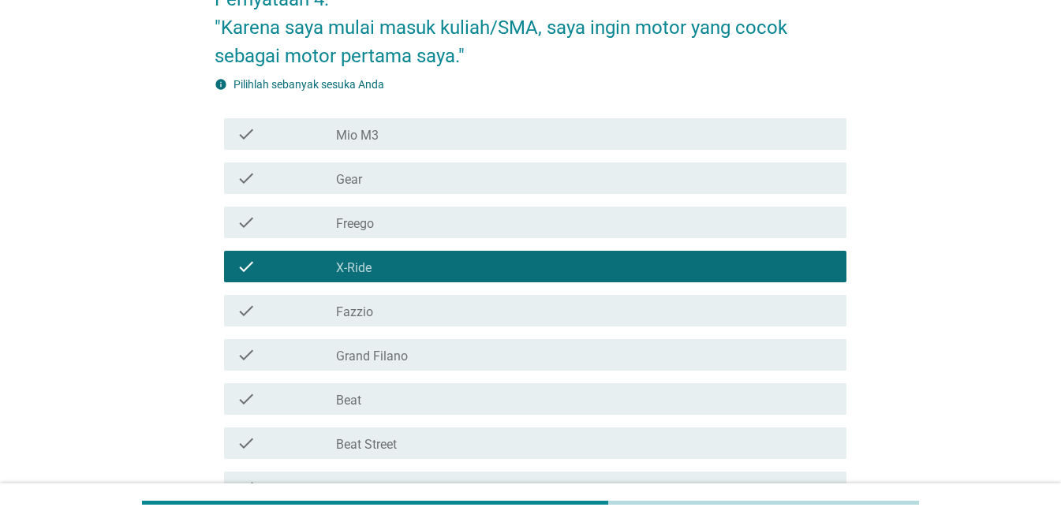
click at [387, 402] on div "check_box_outline_blank Beat" at bounding box center [585, 399] width 498 height 19
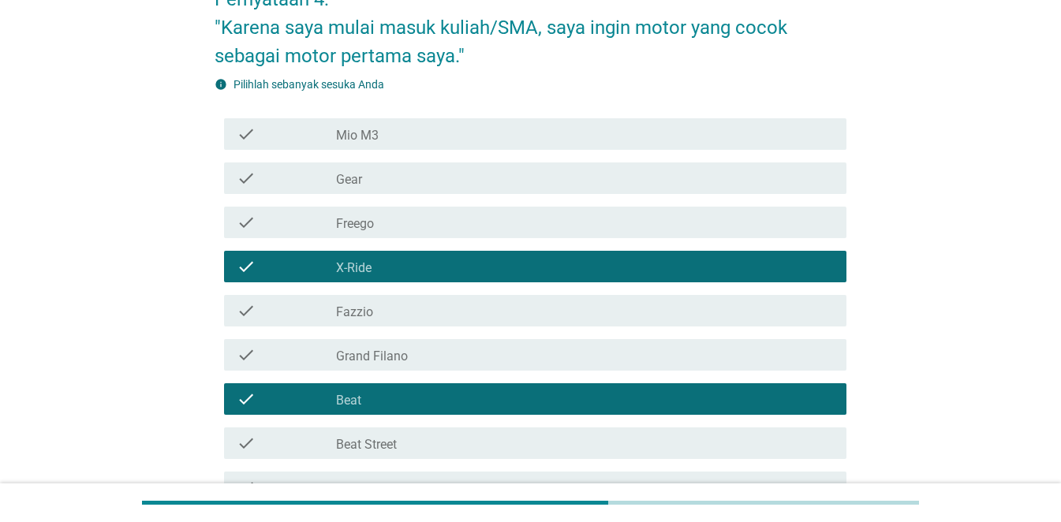
click at [416, 263] on div "check_box_outline_blank X-Ride" at bounding box center [585, 266] width 498 height 19
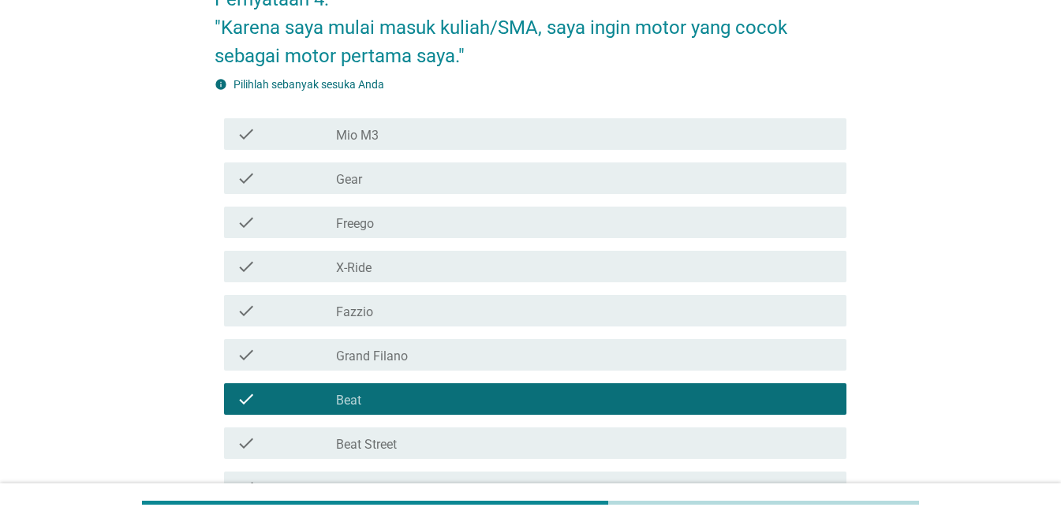
click at [404, 358] on label "Grand Filano" at bounding box center [372, 357] width 72 height 16
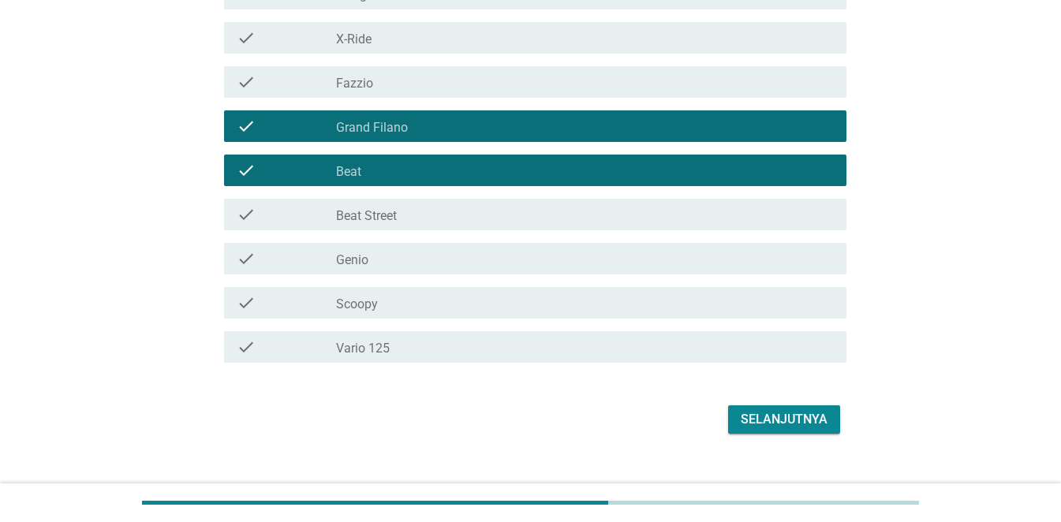
scroll to position [395, 0]
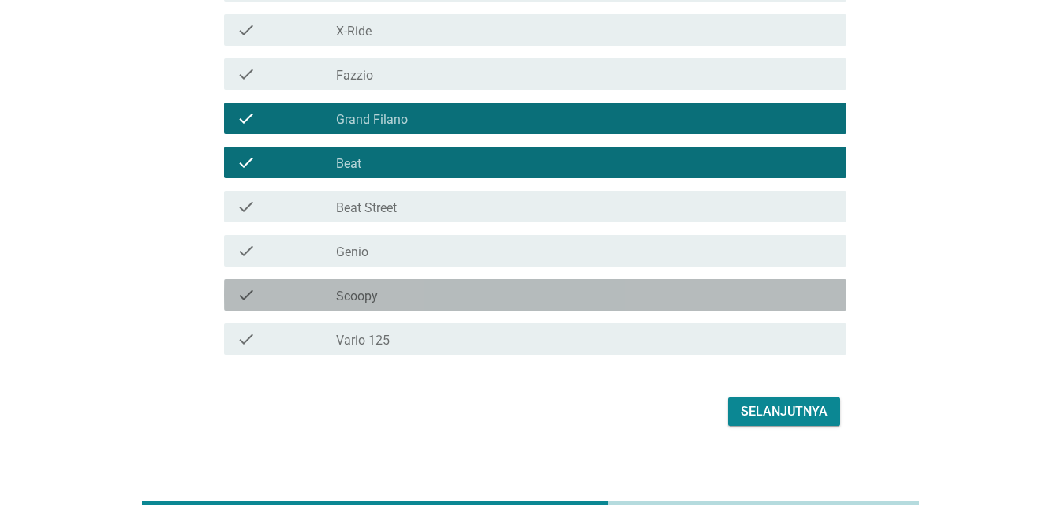
click at [420, 308] on div "check check_box_outline_blank Scoopy" at bounding box center [535, 295] width 623 height 32
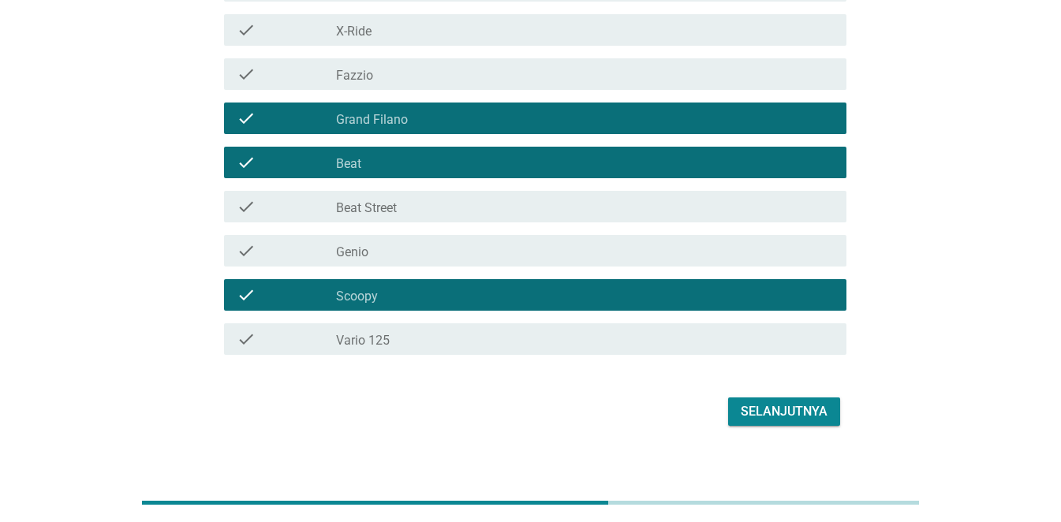
click at [750, 414] on div "Selanjutnya" at bounding box center [784, 411] width 87 height 19
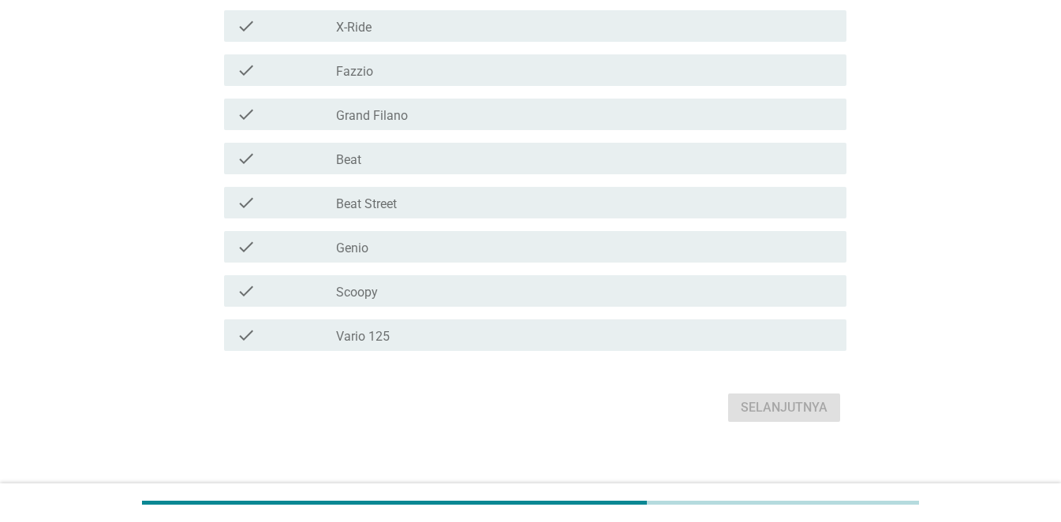
scroll to position [411, 0]
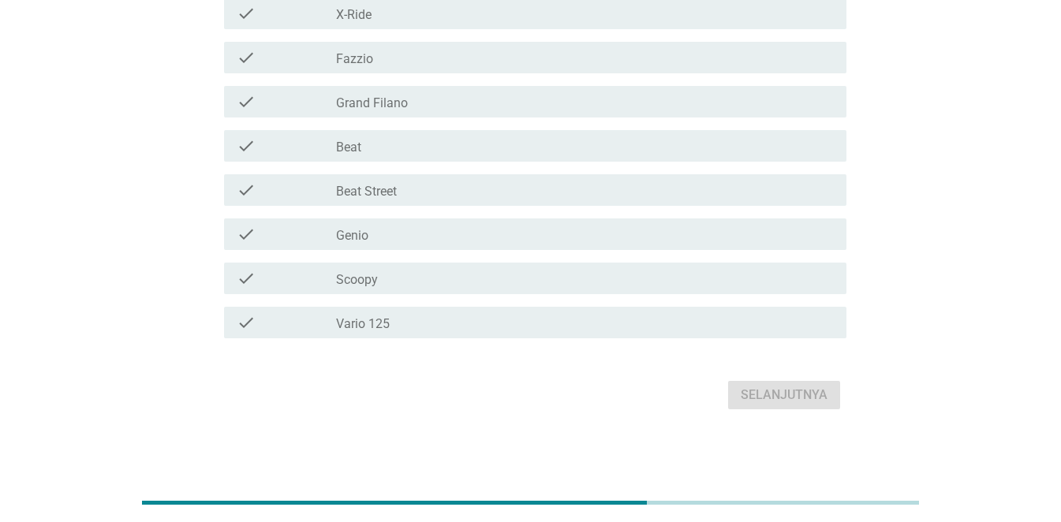
click at [412, 324] on div "check_box_outline_blank Vario 125" at bounding box center [585, 322] width 498 height 19
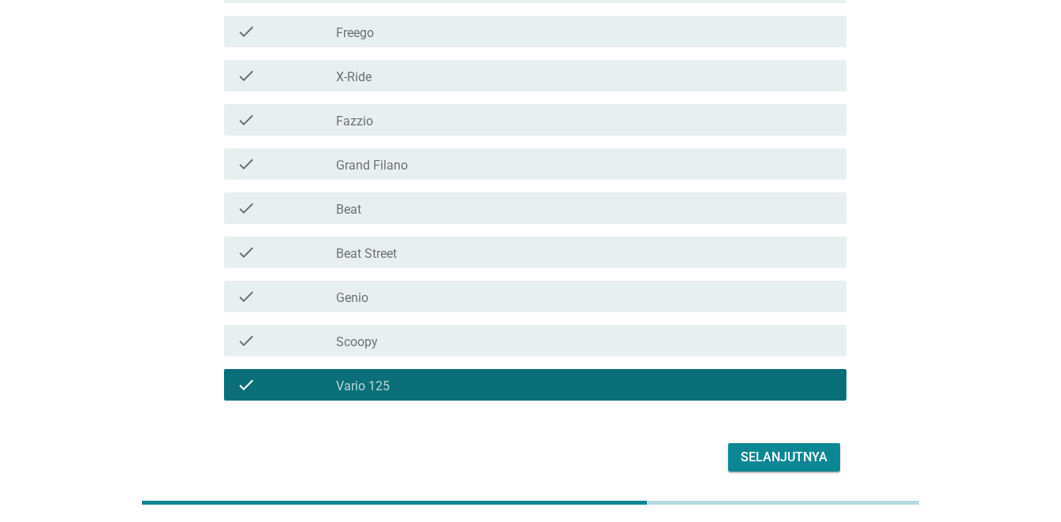
scroll to position [253, 0]
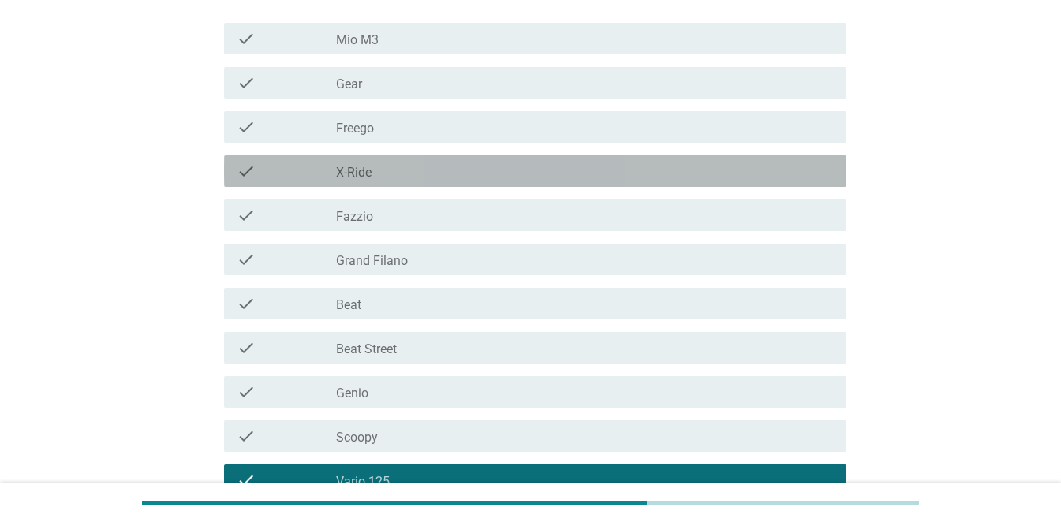
click at [385, 176] on div "check_box_outline_blank X-Ride" at bounding box center [585, 171] width 498 height 19
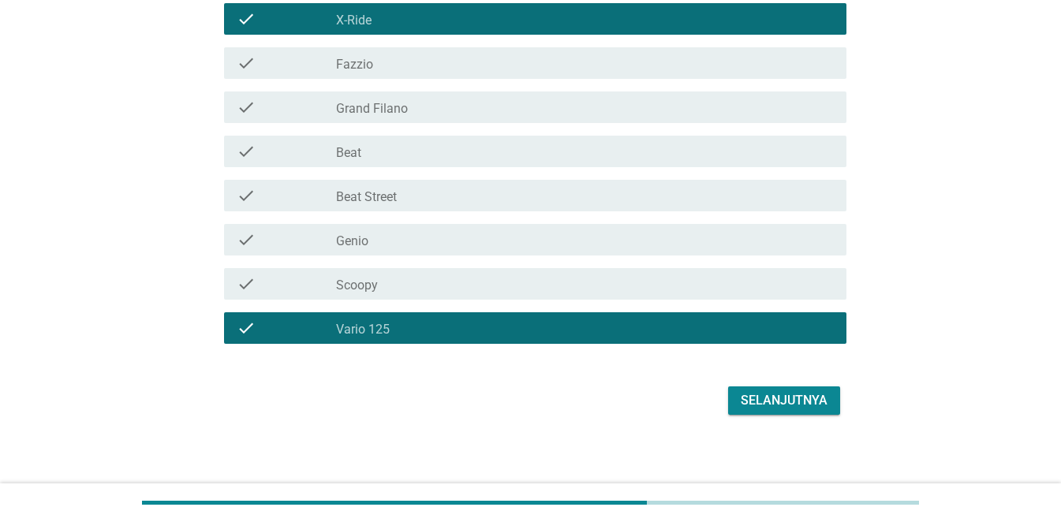
scroll to position [411, 0]
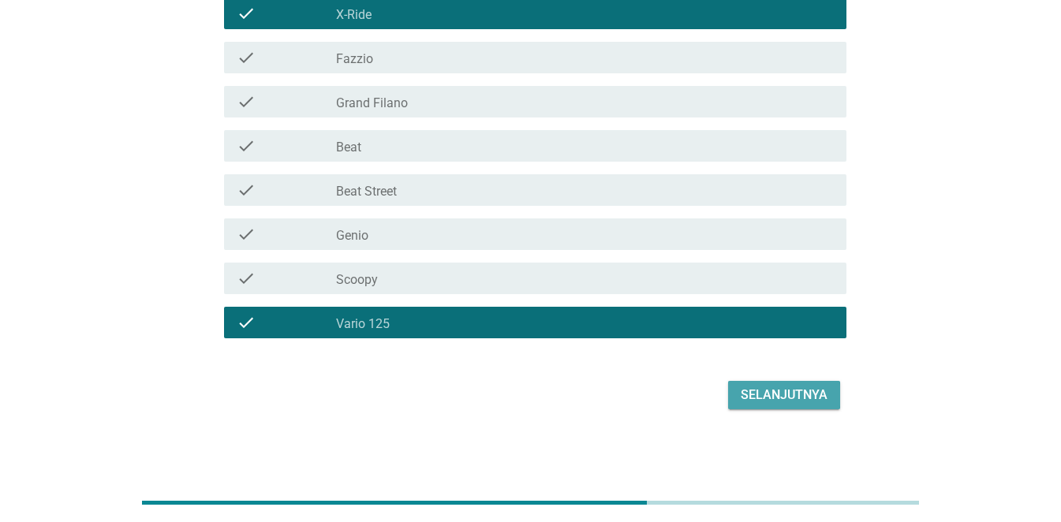
click at [777, 393] on div "Selanjutnya" at bounding box center [784, 395] width 87 height 19
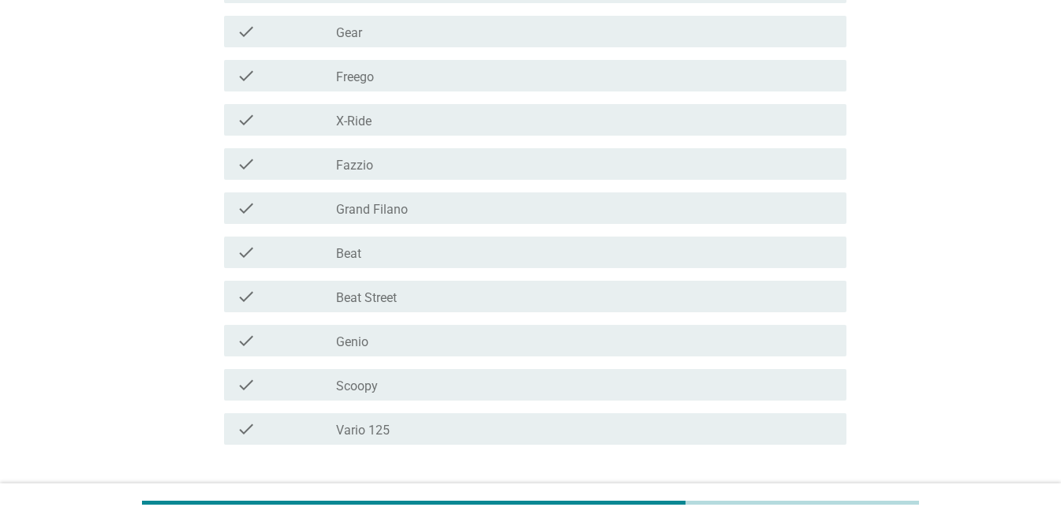
scroll to position [316, 0]
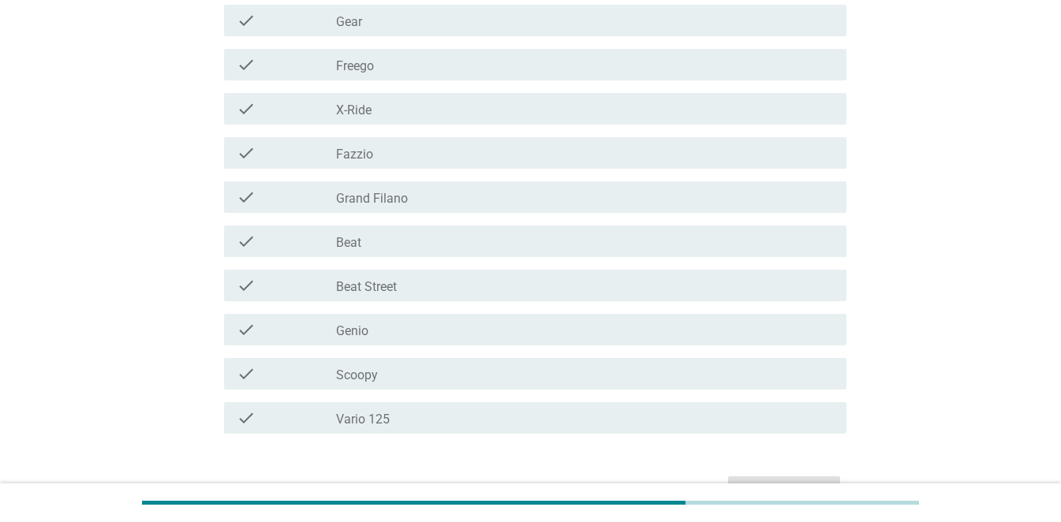
click at [409, 331] on div "check_box_outline_blank Genio" at bounding box center [585, 329] width 498 height 19
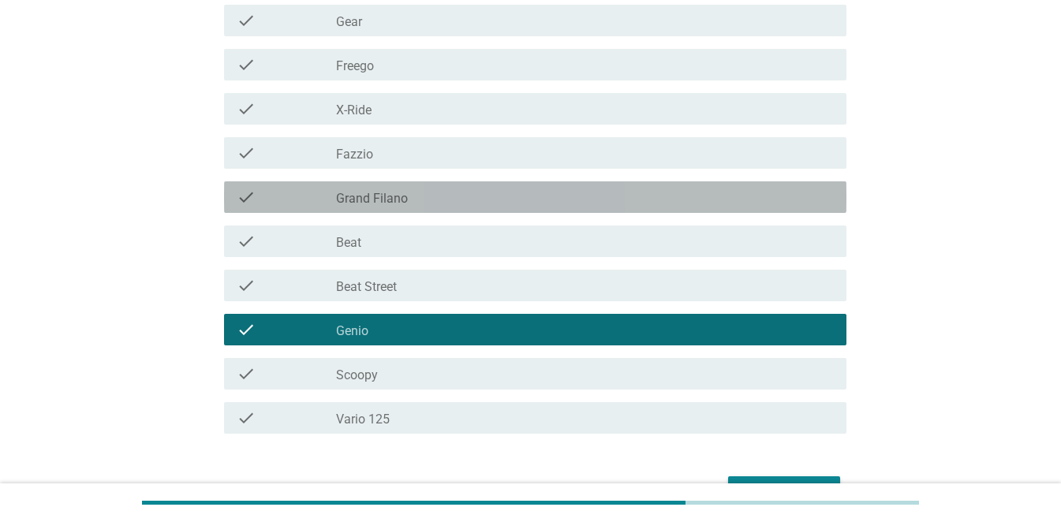
click at [411, 200] on div "check_box_outline_blank Grand Filano" at bounding box center [585, 197] width 498 height 19
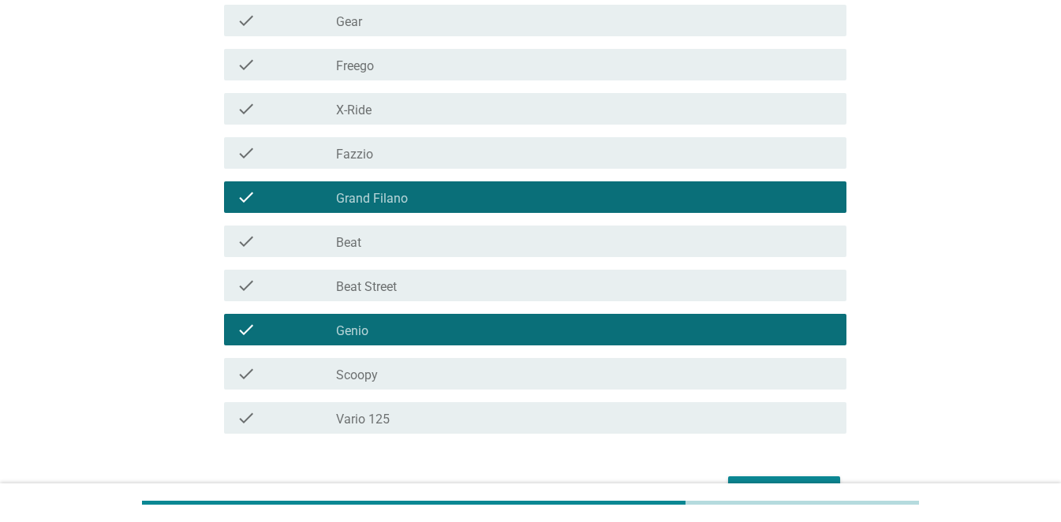
click at [520, 376] on div "check_box_outline_blank Scoopy" at bounding box center [585, 374] width 498 height 19
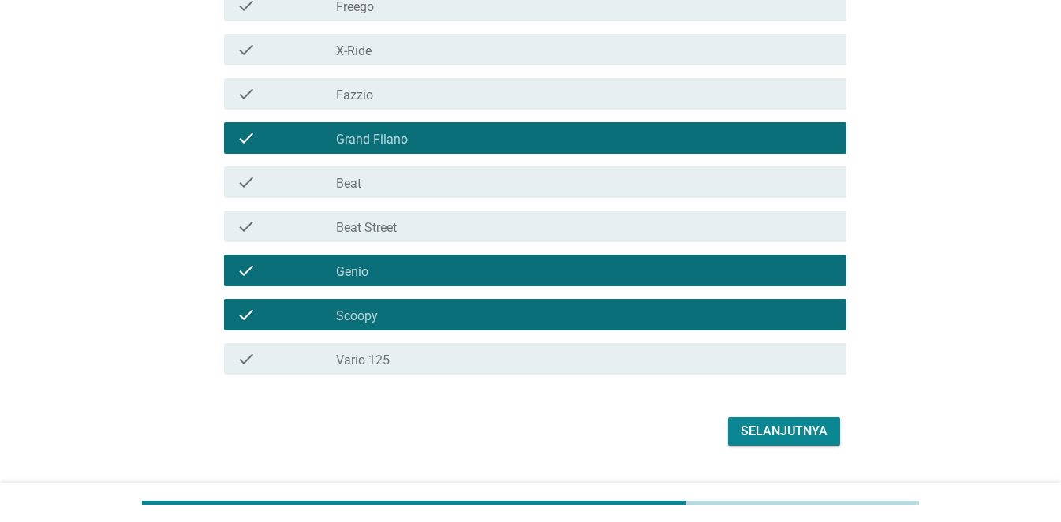
scroll to position [411, 0]
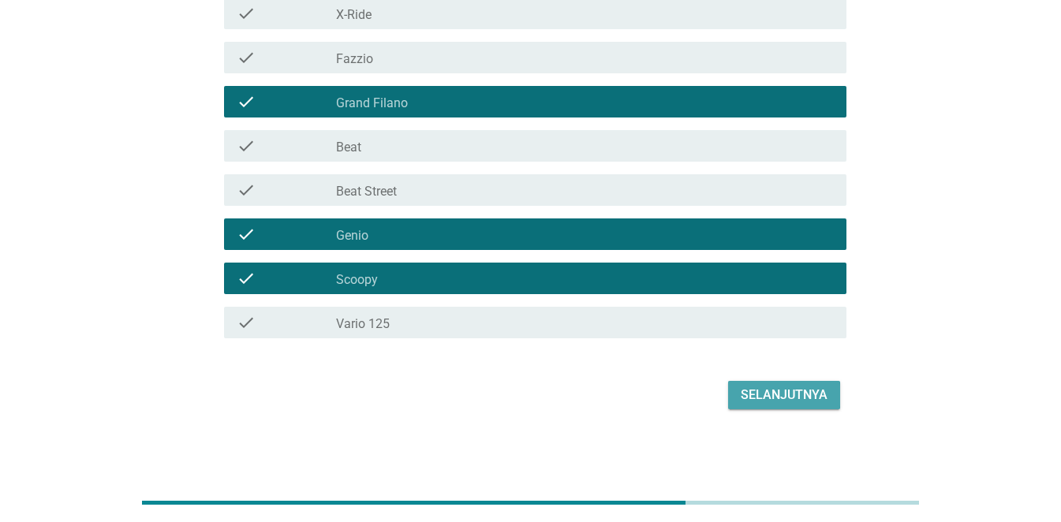
click at [770, 397] on div "Selanjutnya" at bounding box center [784, 395] width 87 height 19
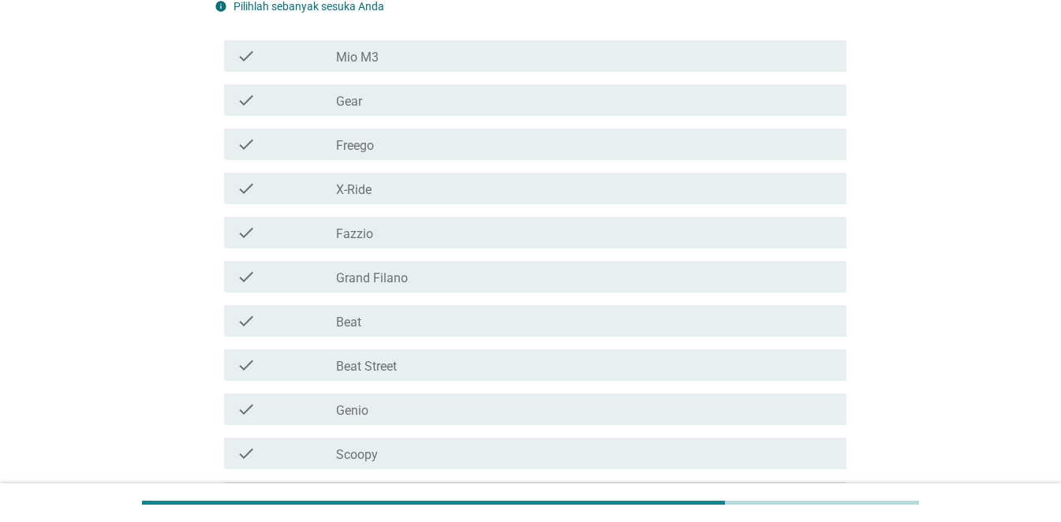
scroll to position [237, 0]
click at [402, 408] on div "check_box_outline_blank Genio" at bounding box center [585, 408] width 498 height 19
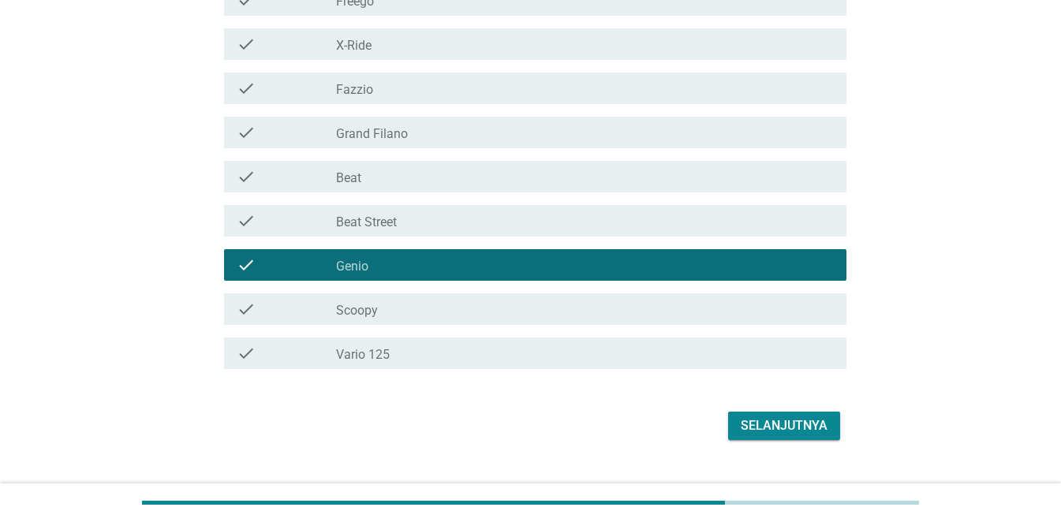
scroll to position [395, 0]
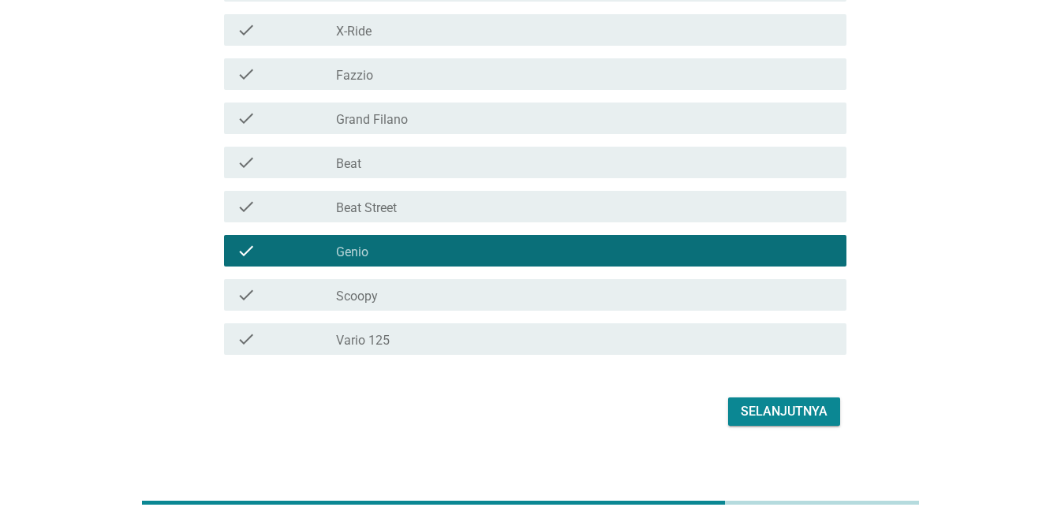
click at [395, 317] on div "check check_box_outline_blank Vario 125" at bounding box center [531, 339] width 632 height 44
click at [396, 339] on div "check_box_outline_blank Vario 125" at bounding box center [585, 339] width 498 height 19
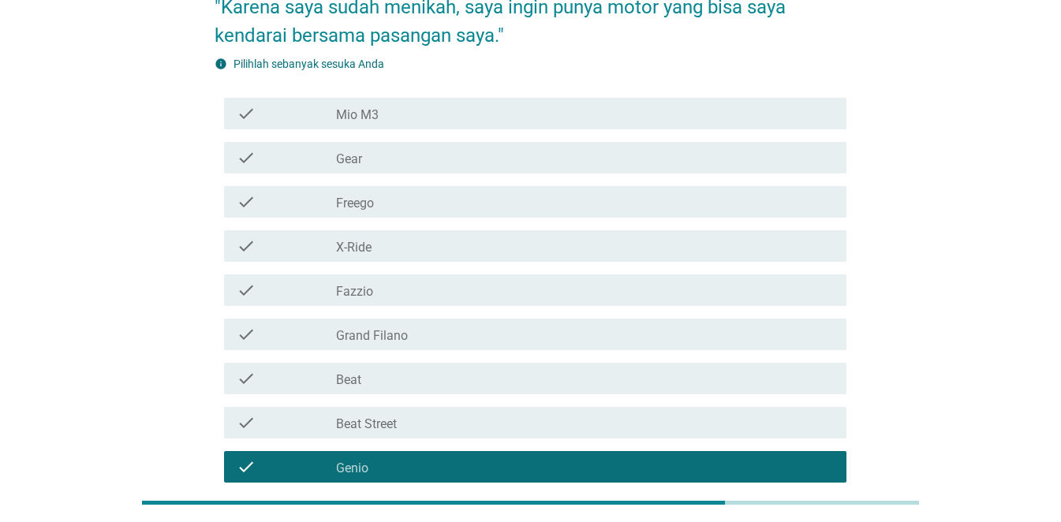
scroll to position [158, 0]
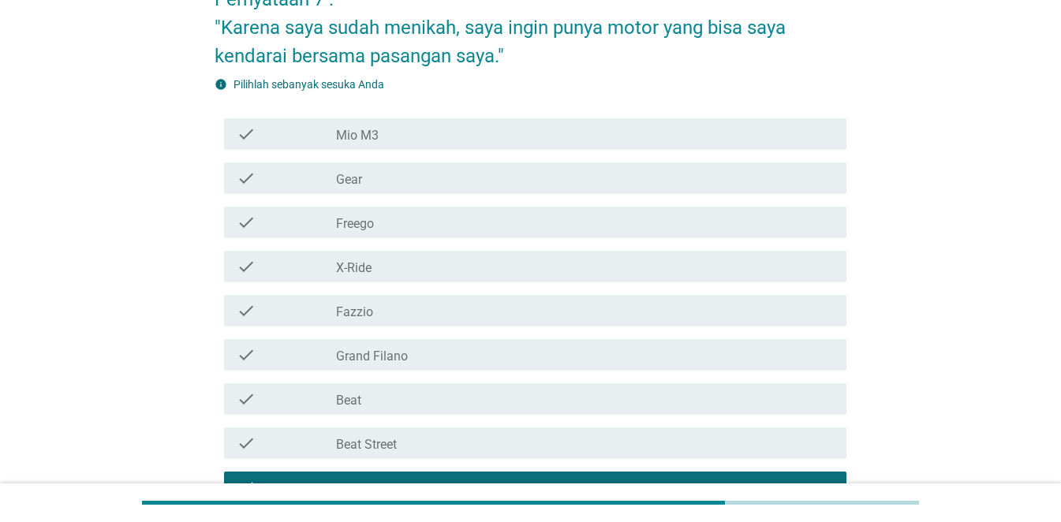
click at [387, 236] on div "check check_box_outline_blank Freego" at bounding box center [535, 223] width 623 height 32
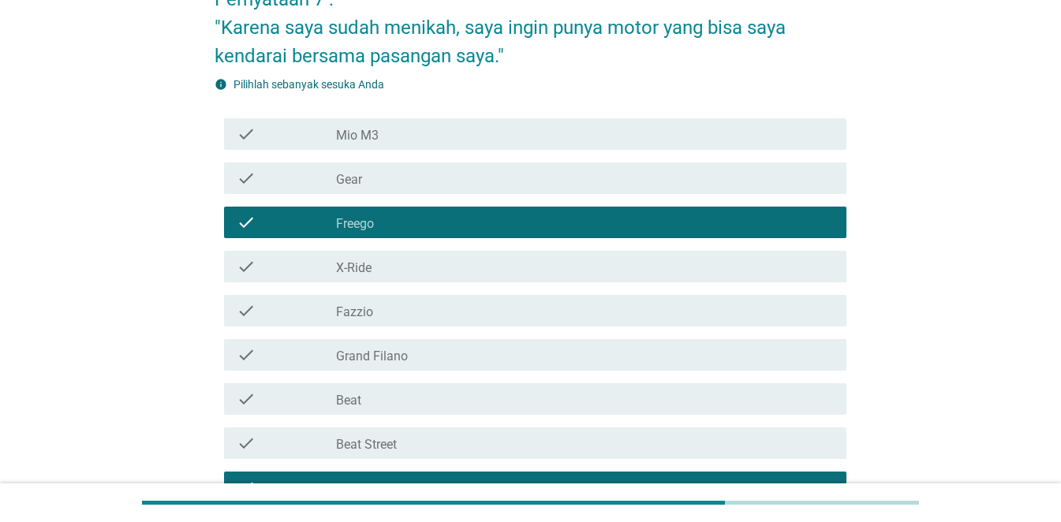
click at [409, 358] on div "check_box_outline_blank Grand Filano" at bounding box center [585, 355] width 498 height 19
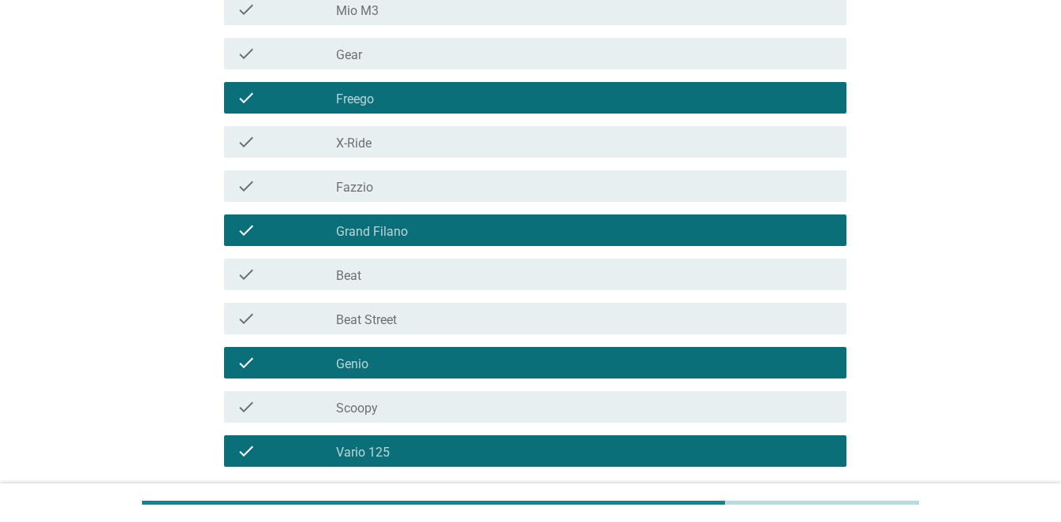
scroll to position [411, 0]
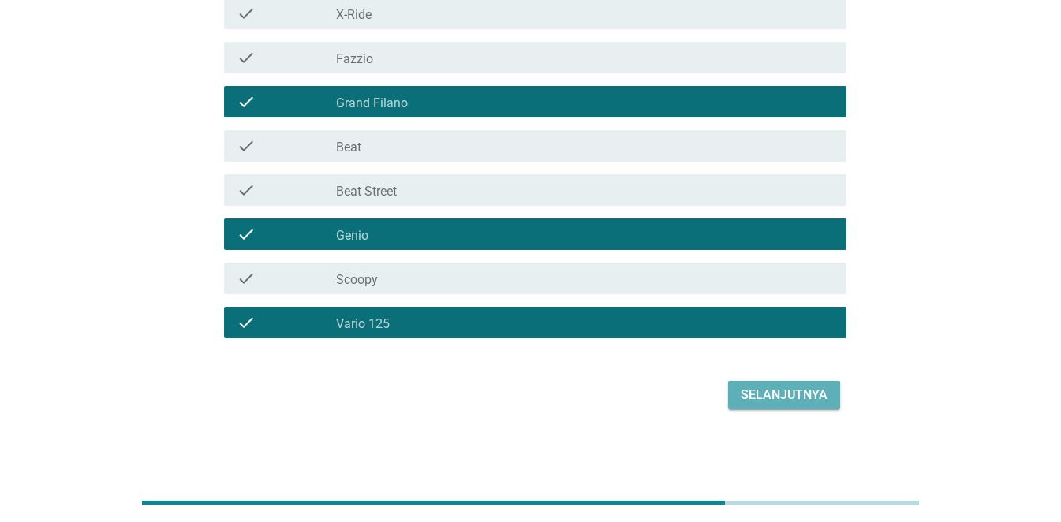
click at [767, 394] on div "Selanjutnya" at bounding box center [784, 395] width 87 height 19
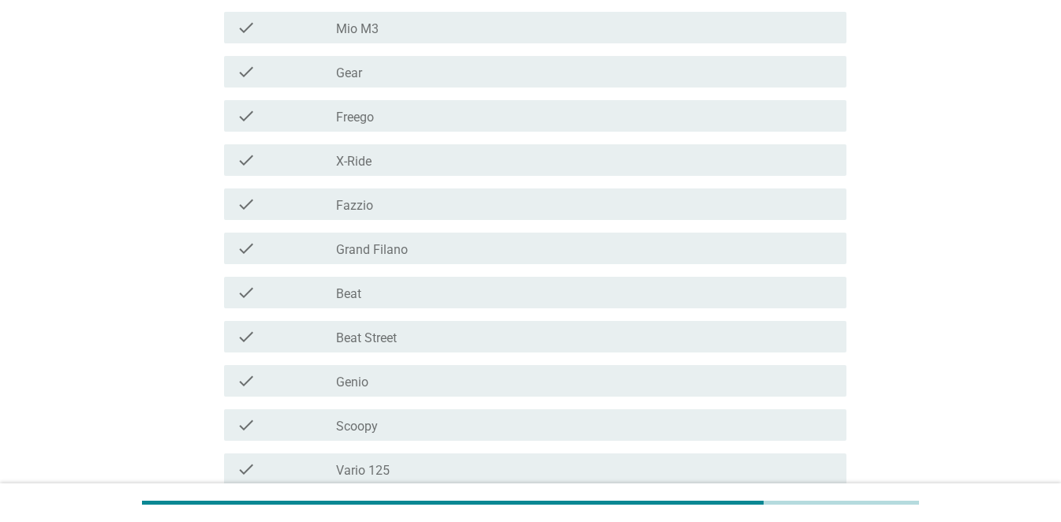
scroll to position [316, 0]
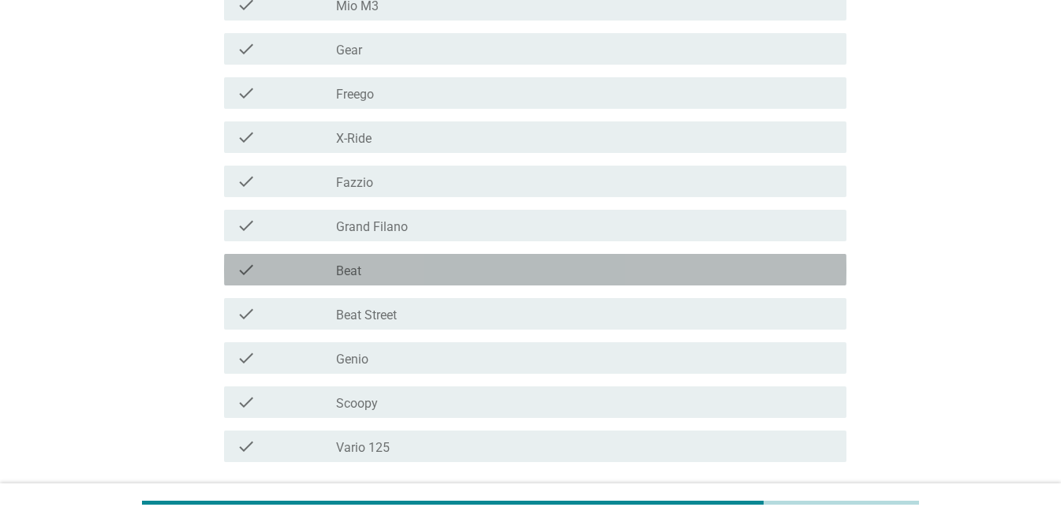
click at [375, 268] on div "check_box_outline_blank Beat" at bounding box center [585, 269] width 498 height 19
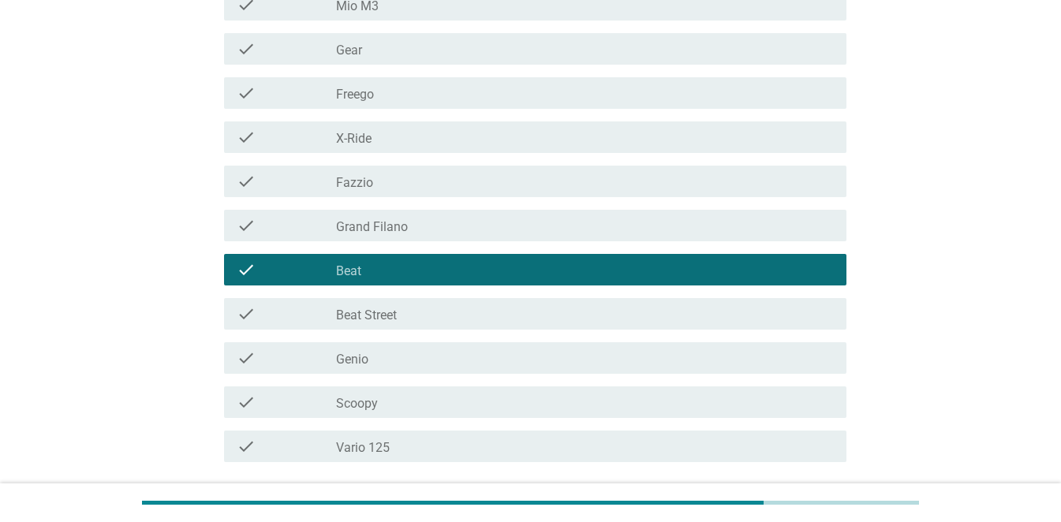
drag, startPoint x: 370, startPoint y: 443, endPoint x: 402, endPoint y: 439, distance: 32.6
click at [370, 443] on label "Vario 125" at bounding box center [363, 448] width 54 height 16
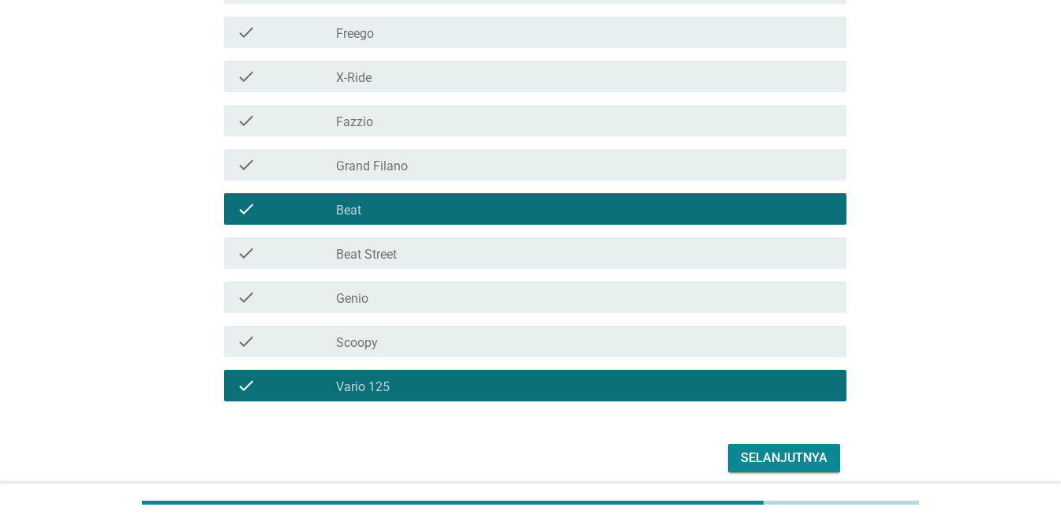
scroll to position [440, 0]
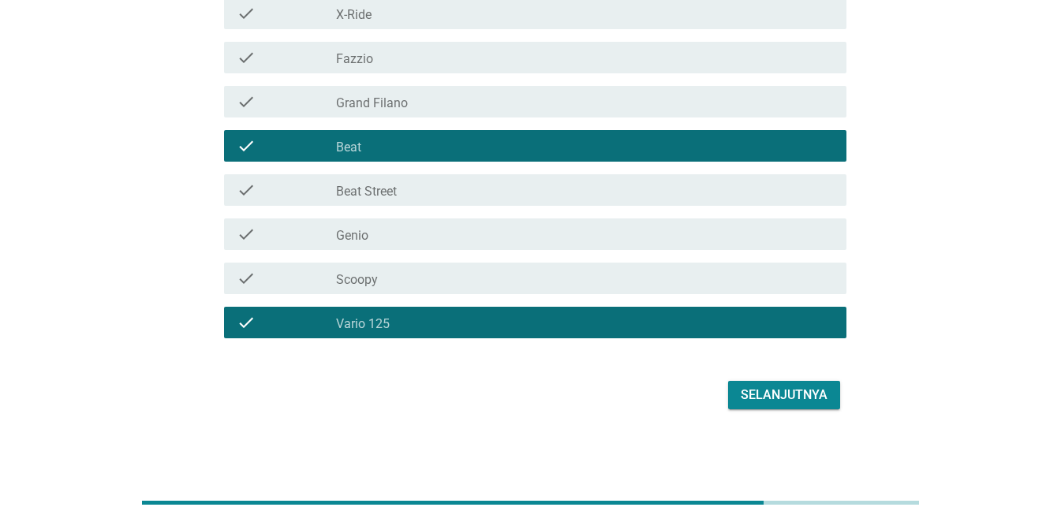
click at [777, 386] on div "Selanjutnya" at bounding box center [784, 395] width 87 height 19
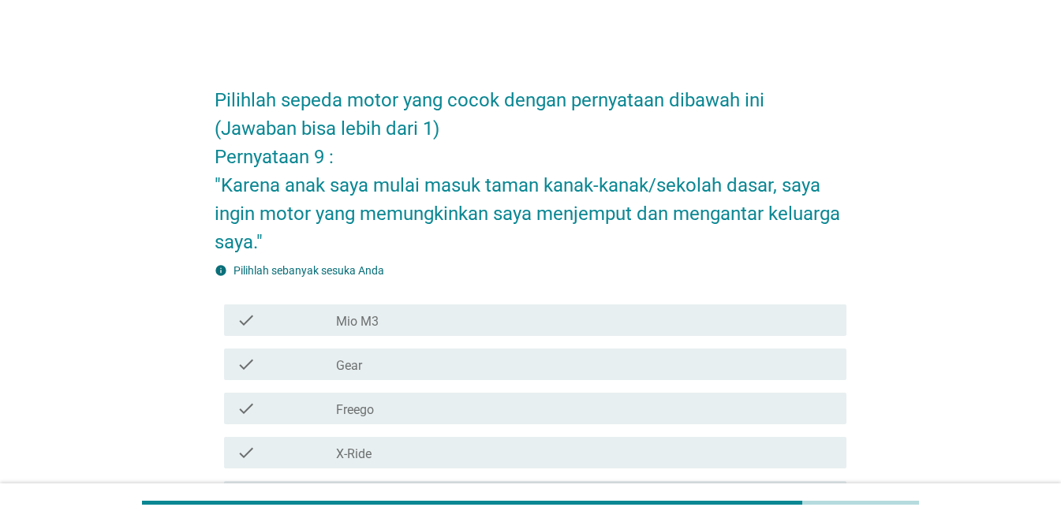
click at [393, 320] on div "check_box_outline_blank Mio M3" at bounding box center [585, 320] width 498 height 19
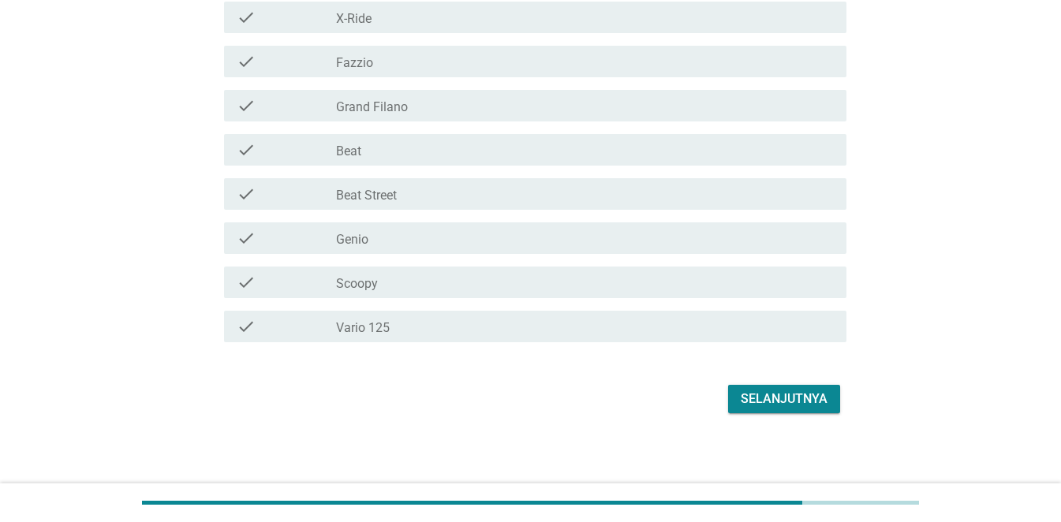
scroll to position [440, 0]
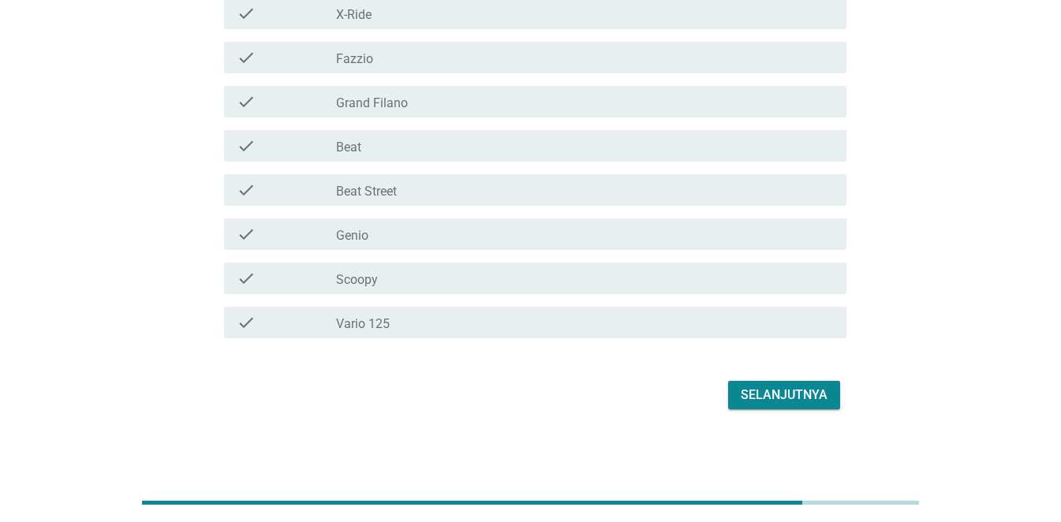
click at [394, 324] on div "check_box_outline_blank Vario 125" at bounding box center [585, 322] width 498 height 19
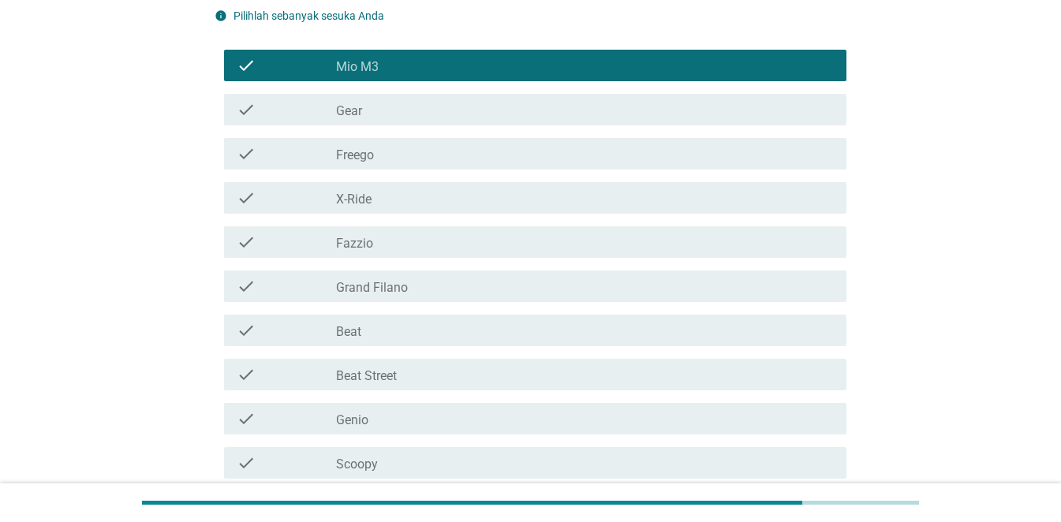
scroll to position [282, 0]
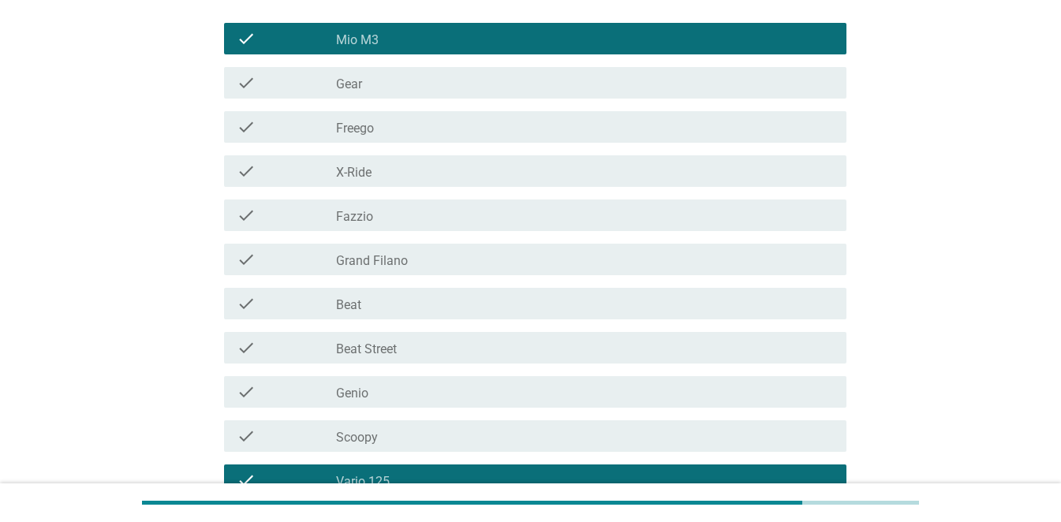
click at [416, 303] on div "check_box_outline_blank Beat" at bounding box center [585, 303] width 498 height 19
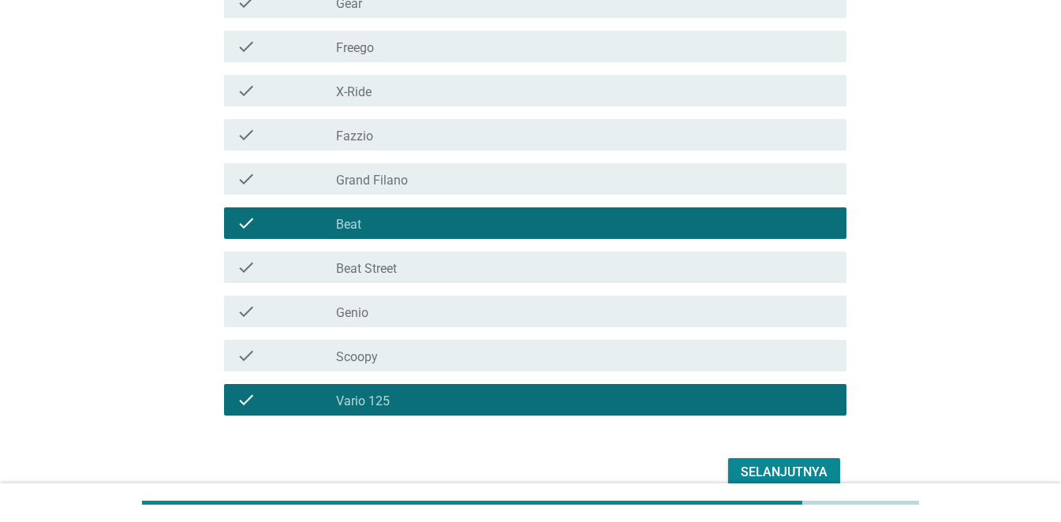
scroll to position [440, 0]
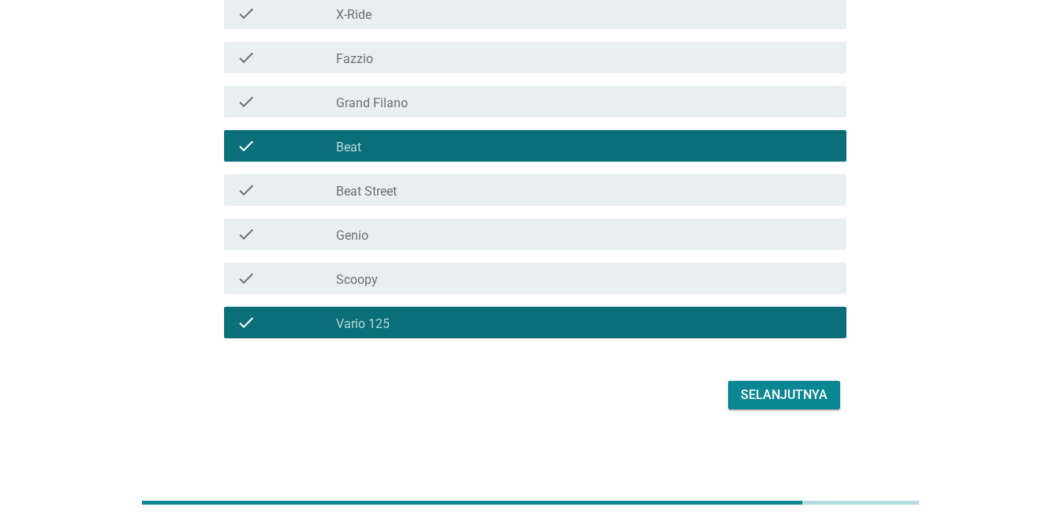
click at [542, 200] on div "check check_box_outline_blank Beat Street" at bounding box center [535, 190] width 623 height 32
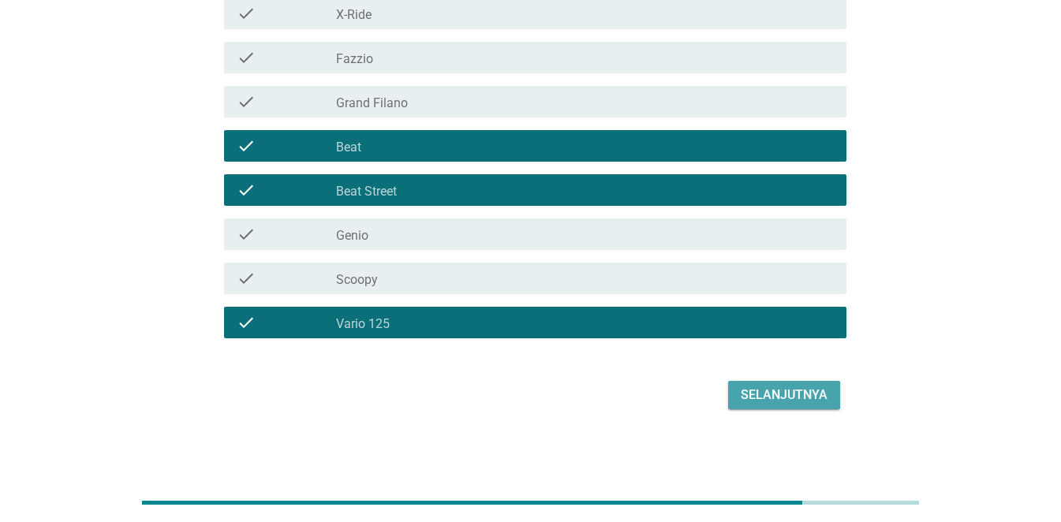
click at [777, 390] on div "Selanjutnya" at bounding box center [784, 395] width 87 height 19
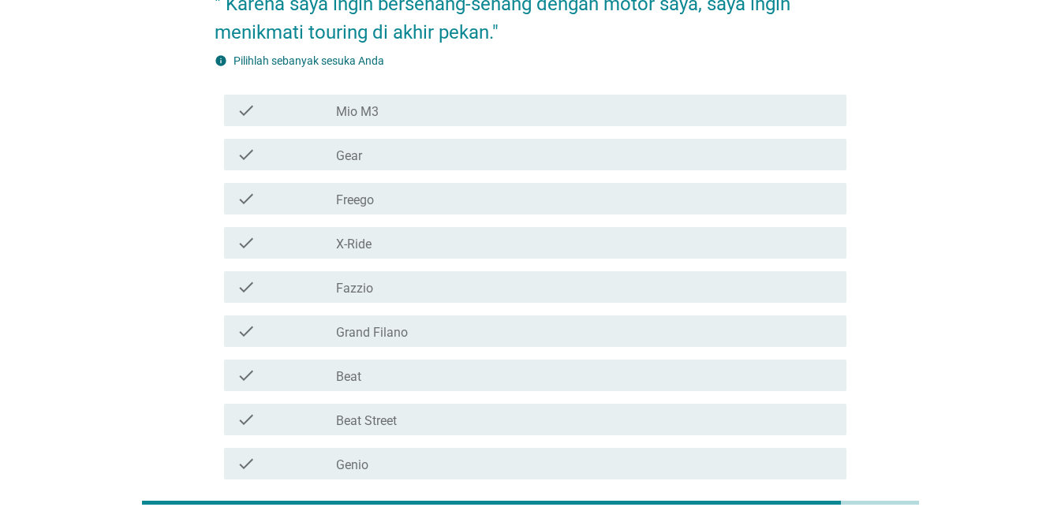
scroll to position [158, 0]
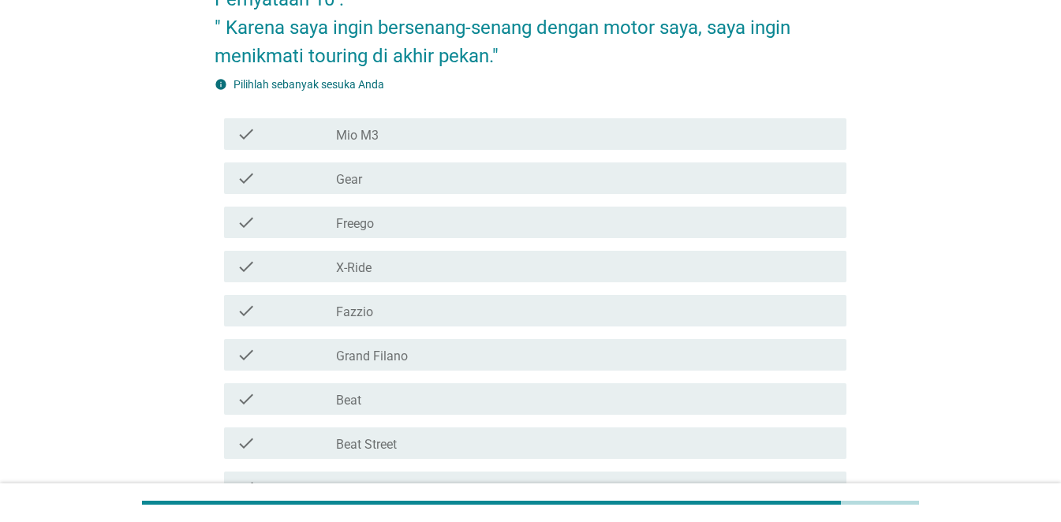
click at [387, 260] on div "check_box_outline_blank X-Ride" at bounding box center [585, 266] width 498 height 19
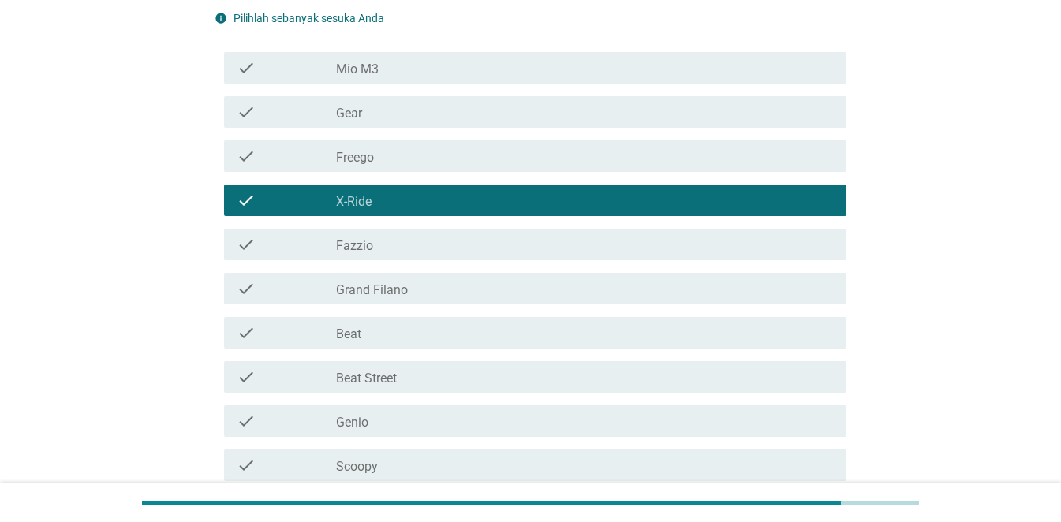
scroll to position [316, 0]
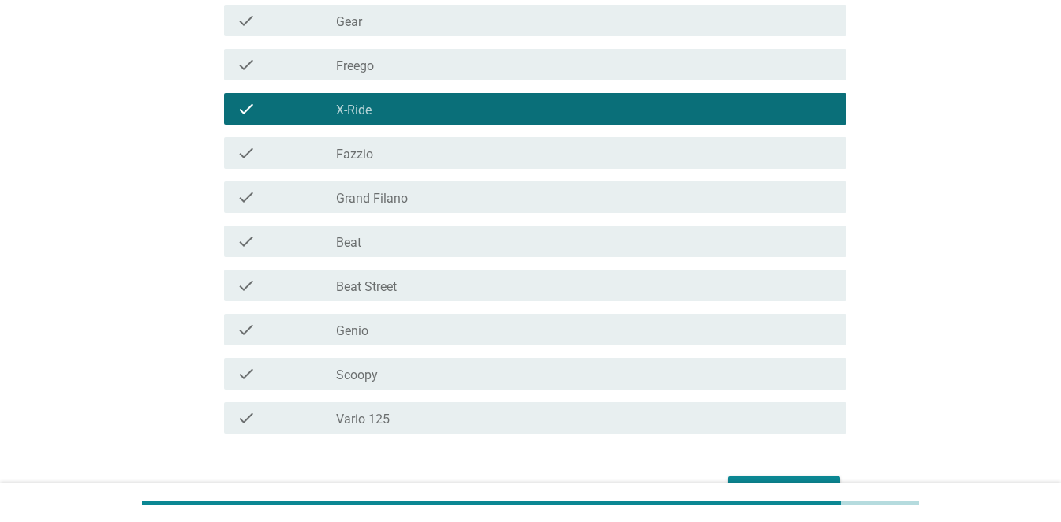
click at [401, 414] on div "check_box_outline_blank Vario 125" at bounding box center [585, 418] width 498 height 19
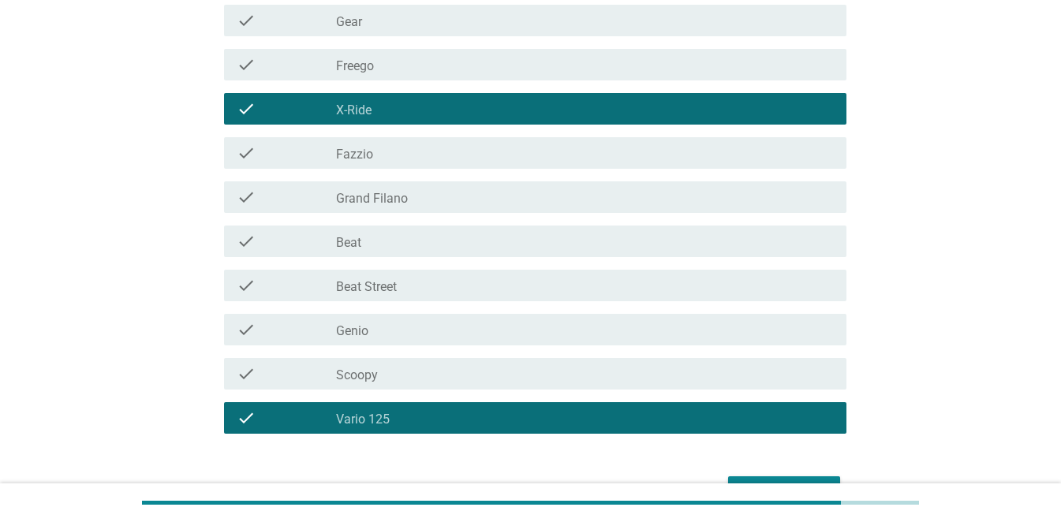
click at [402, 276] on div "check_box_outline_blank Beat Street" at bounding box center [585, 285] width 498 height 19
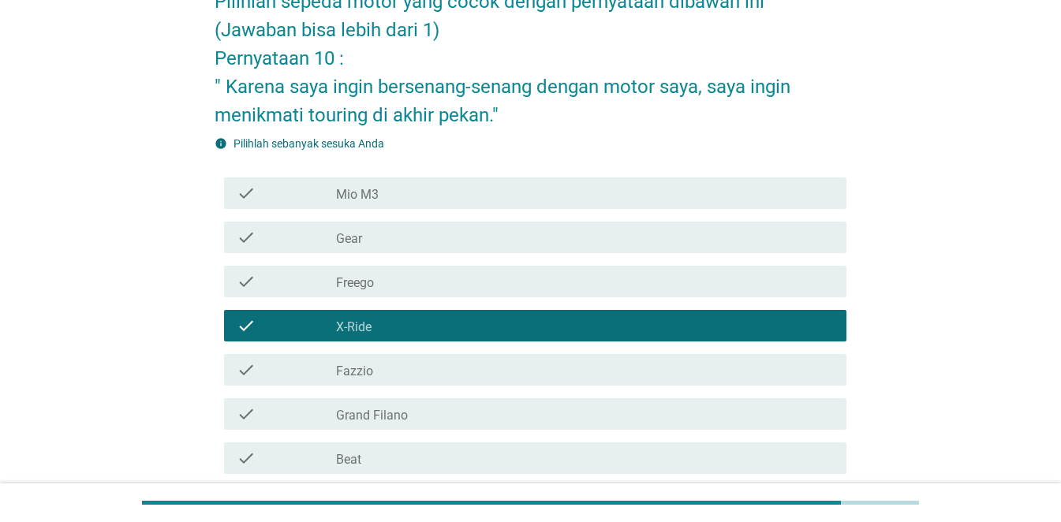
scroll to position [79, 0]
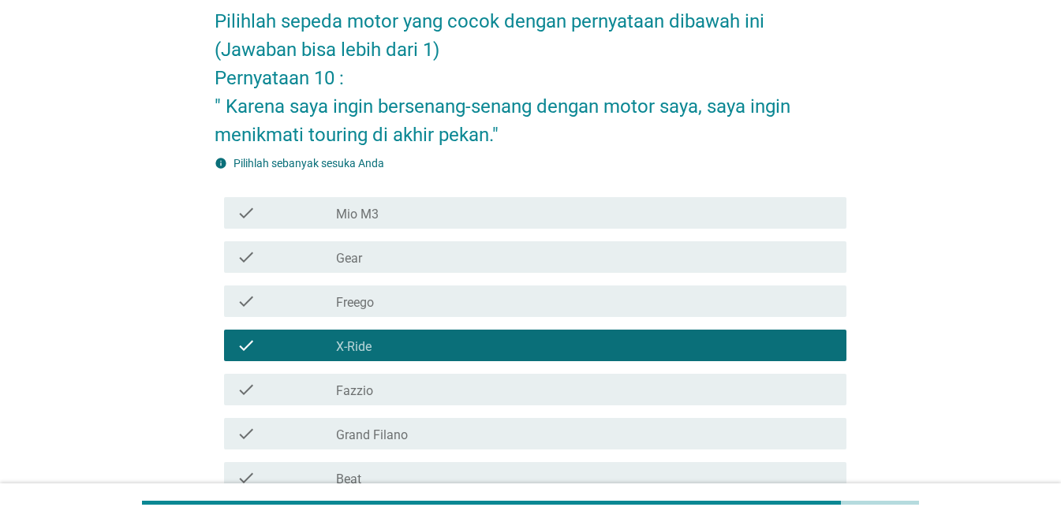
click at [384, 302] on div "check_box_outline_blank Freego" at bounding box center [585, 301] width 498 height 19
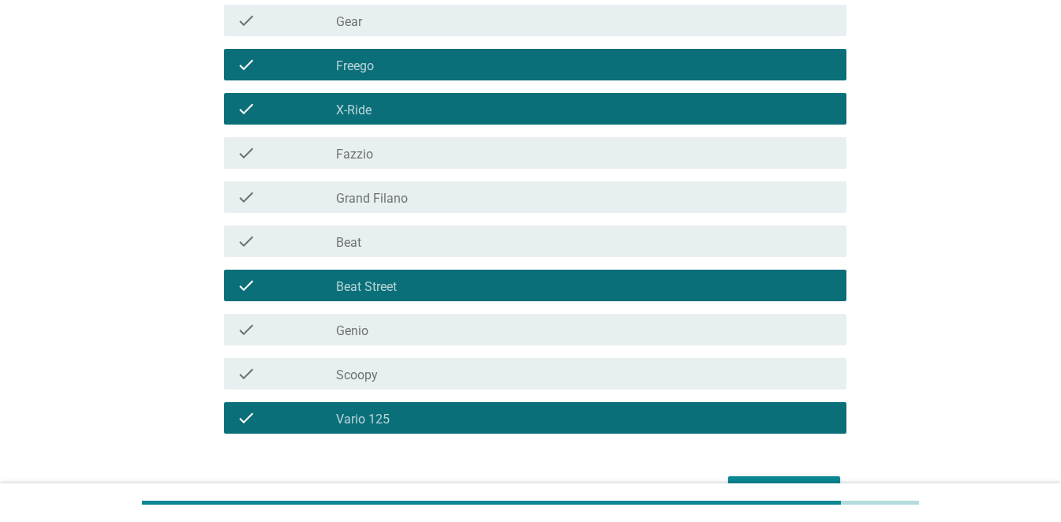
scroll to position [411, 0]
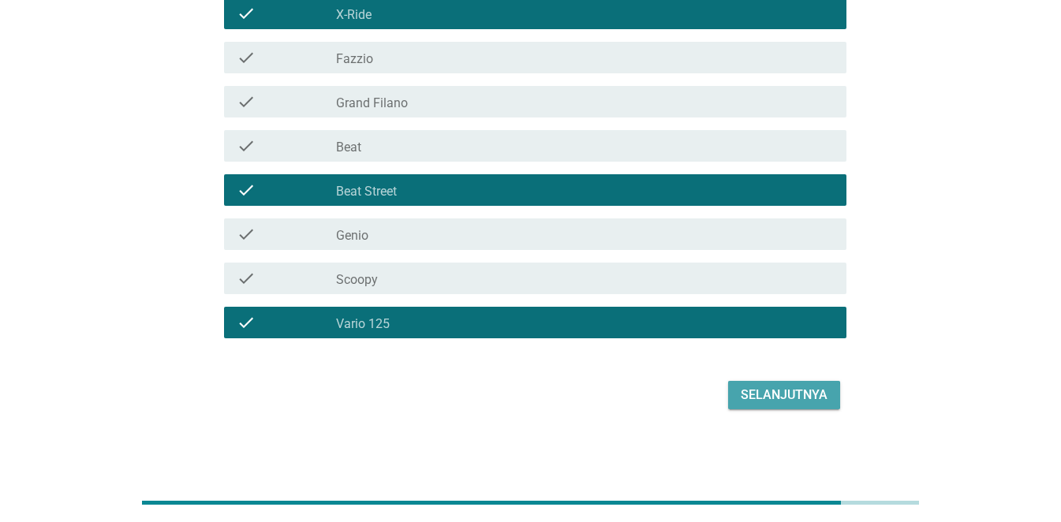
click at [773, 393] on div "Selanjutnya" at bounding box center [784, 395] width 87 height 19
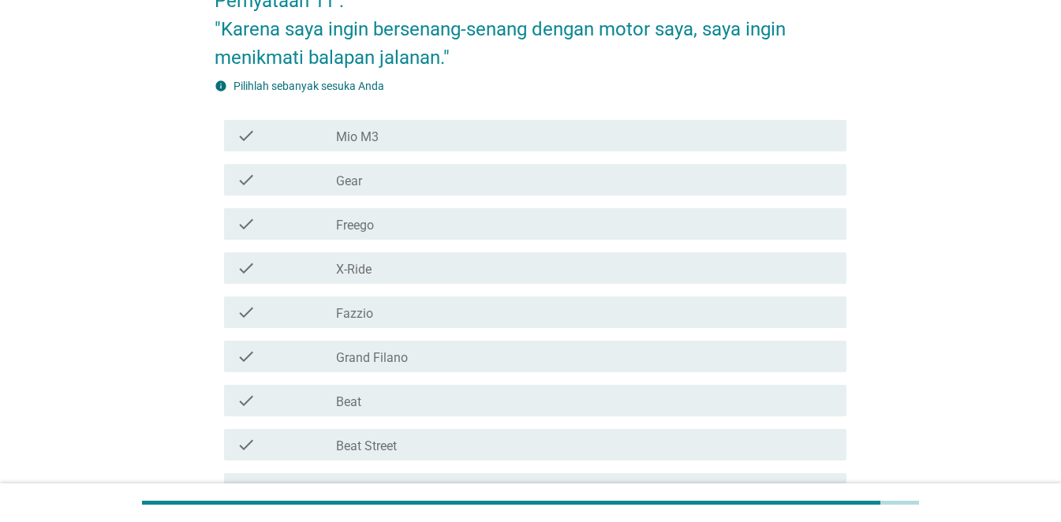
scroll to position [158, 0]
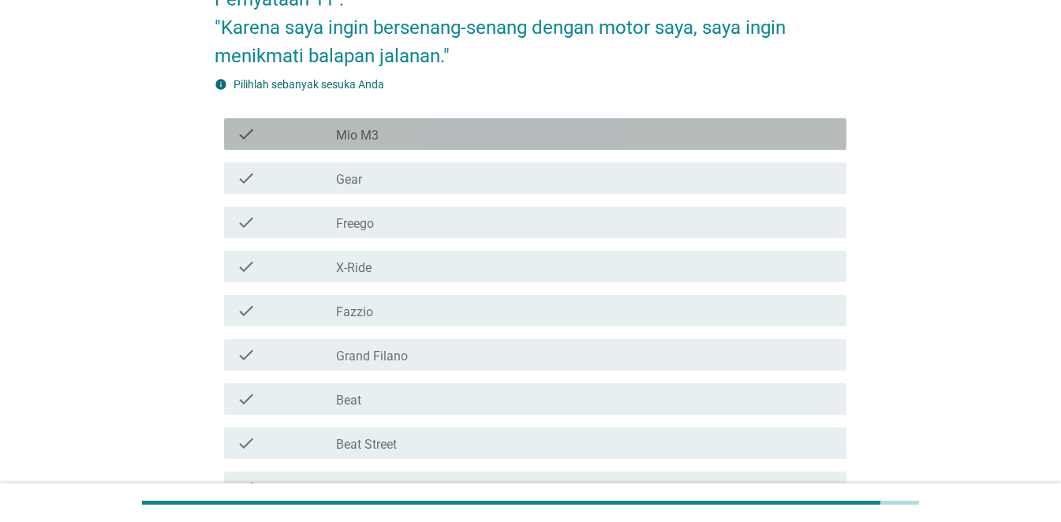
click at [384, 137] on div "check_box_outline_blank Mio M3" at bounding box center [585, 134] width 498 height 19
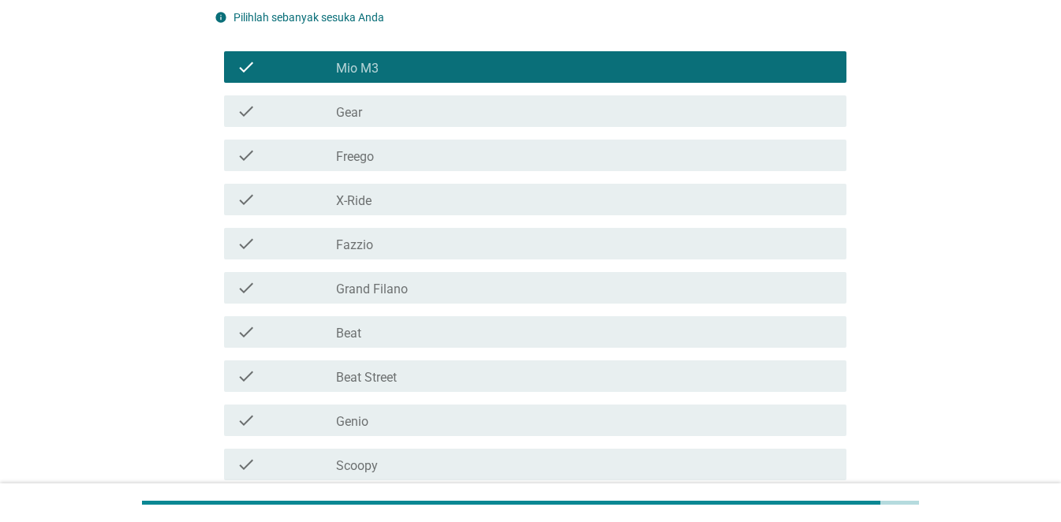
scroll to position [316, 0]
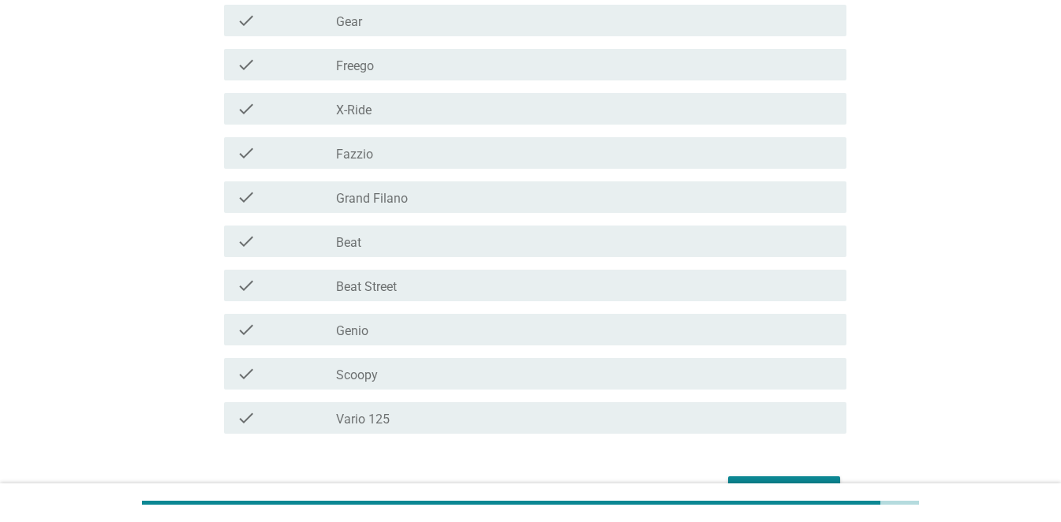
click at [412, 246] on div "check_box_outline_blank Beat" at bounding box center [585, 241] width 498 height 19
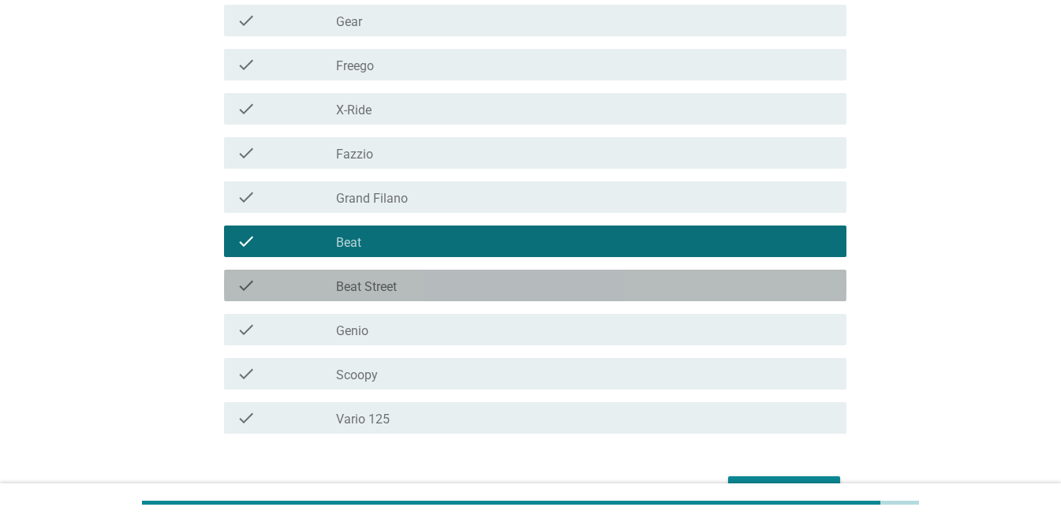
click at [431, 296] on div "check check_box_outline_blank Beat Street" at bounding box center [535, 286] width 623 height 32
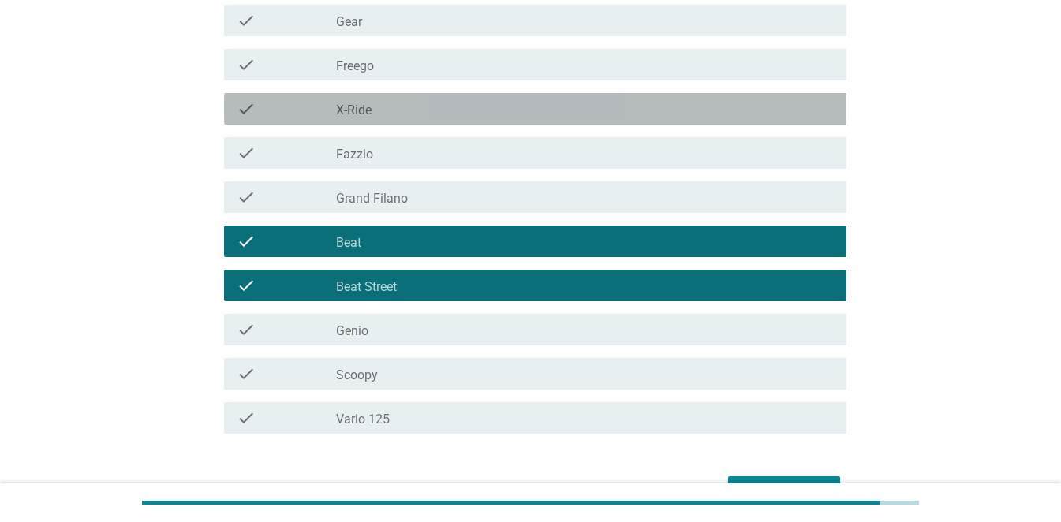
click at [388, 118] on div "check_box_outline_blank X-Ride" at bounding box center [585, 108] width 498 height 19
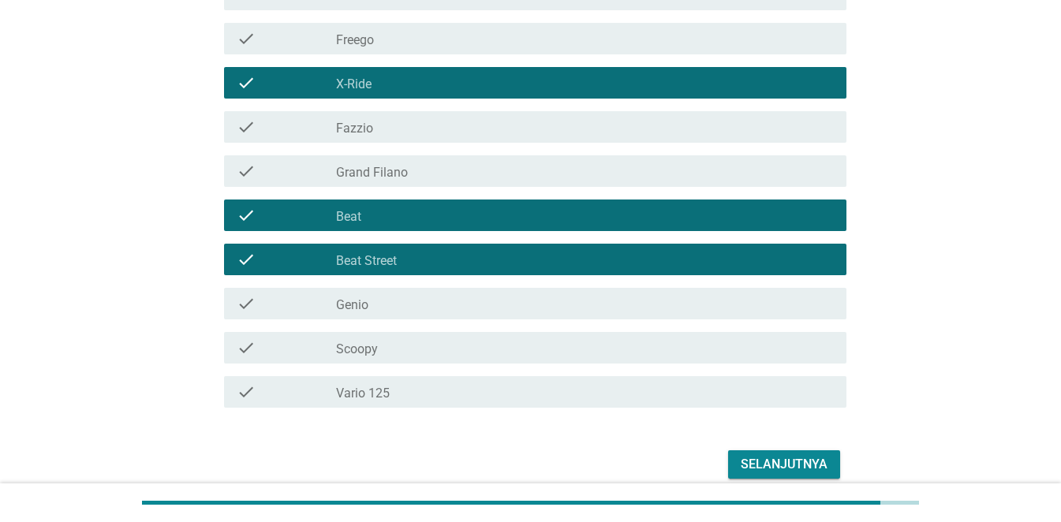
scroll to position [405, 0]
